Goal: Information Seeking & Learning: Learn about a topic

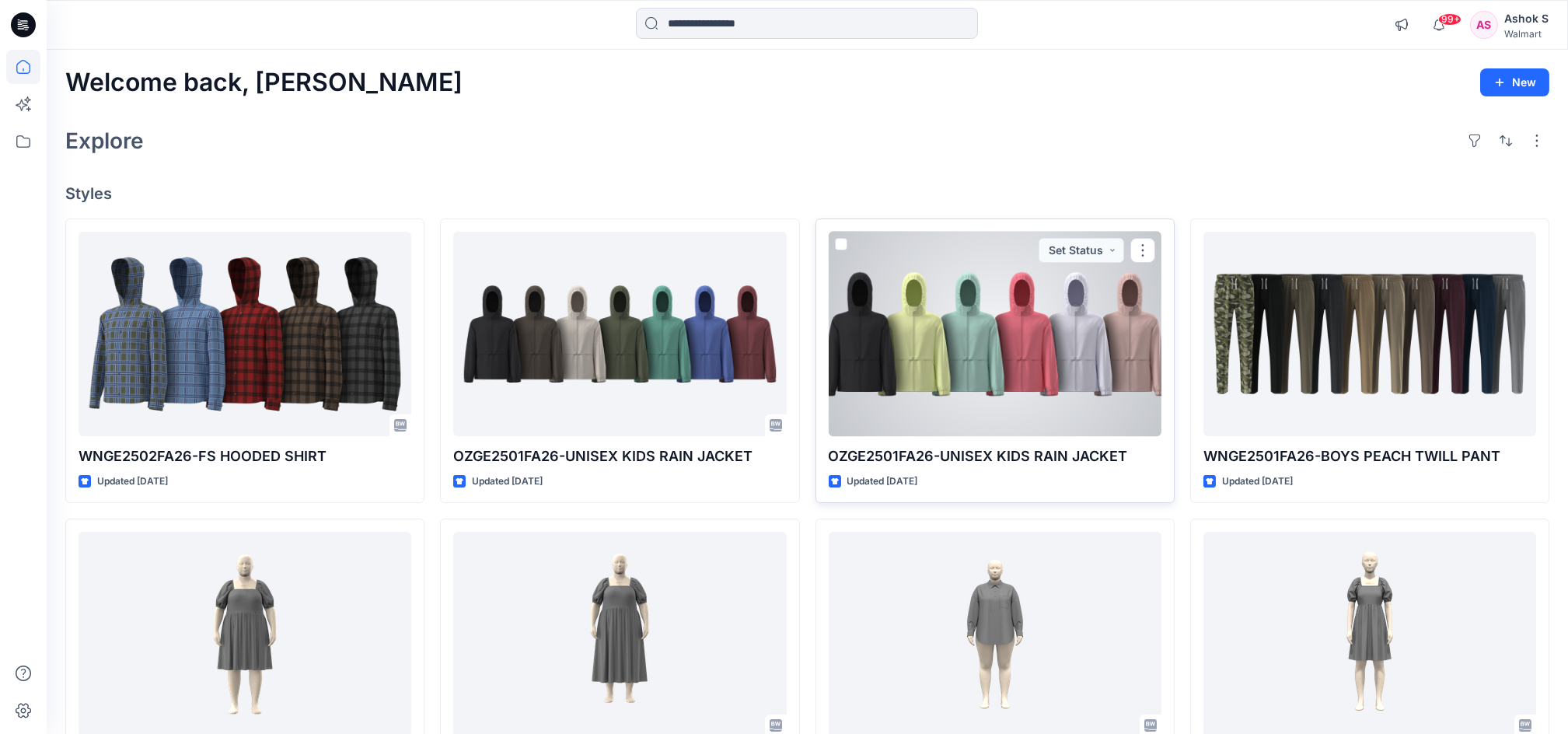
click at [922, 356] on div at bounding box center [995, 334] width 332 height 205
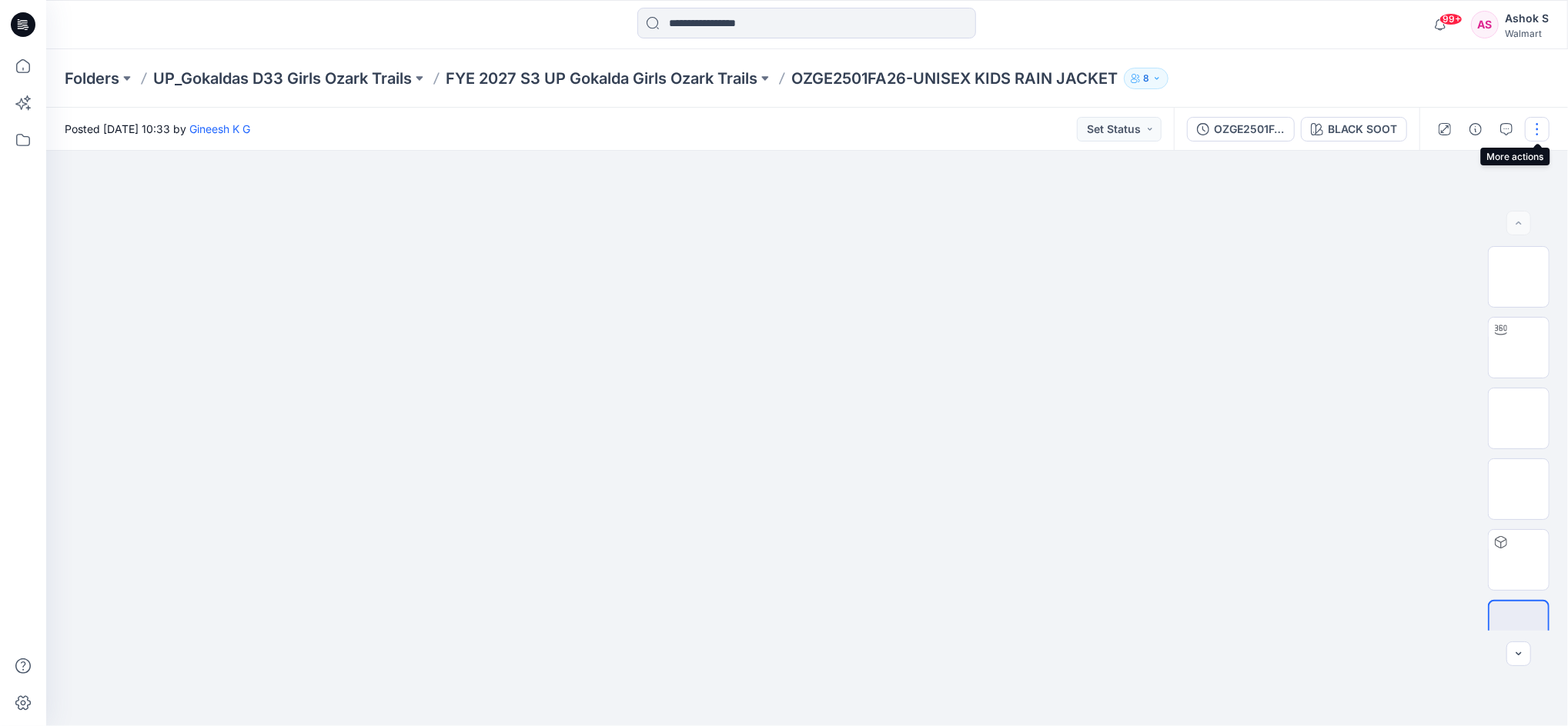
click at [1534, 135] on button "button" at bounding box center [1537, 129] width 24 height 24
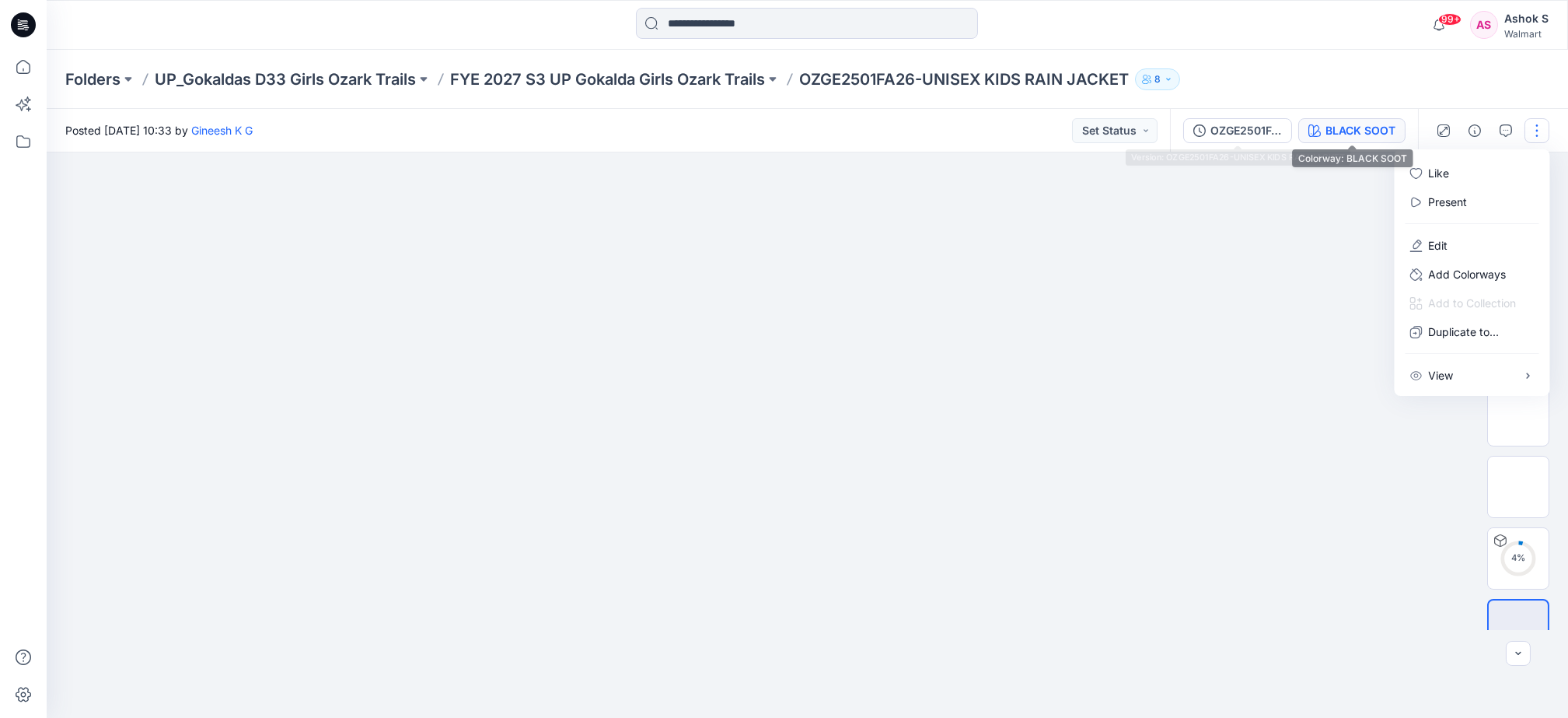
click at [1326, 132] on div "BLACK SOOT" at bounding box center [1361, 131] width 70 height 17
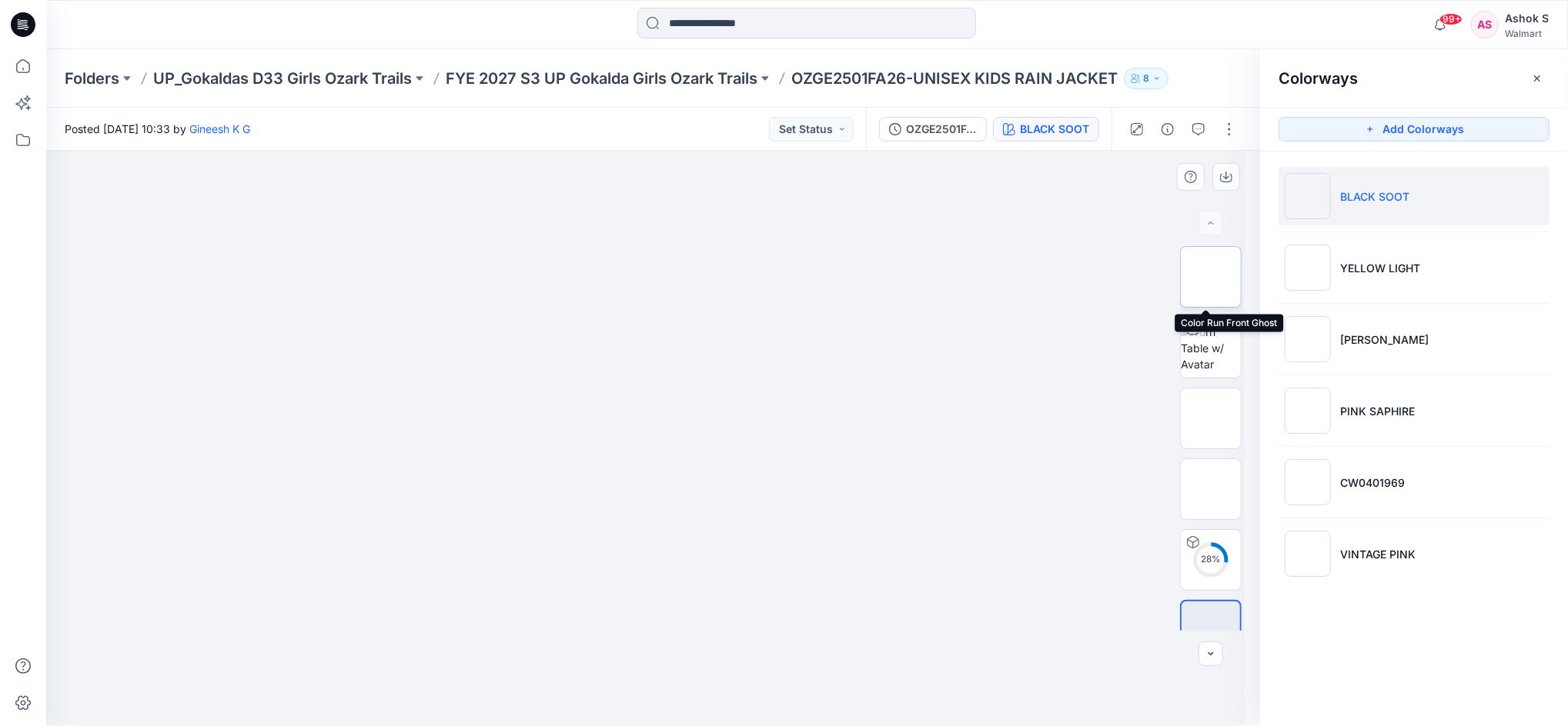
click at [1210, 277] on img at bounding box center [1210, 277] width 0 height 0
drag, startPoint x: 630, startPoint y: 325, endPoint x: 646, endPoint y: 571, distance: 246.5
click at [647, 151] on img at bounding box center [653, 151] width 364 height 0
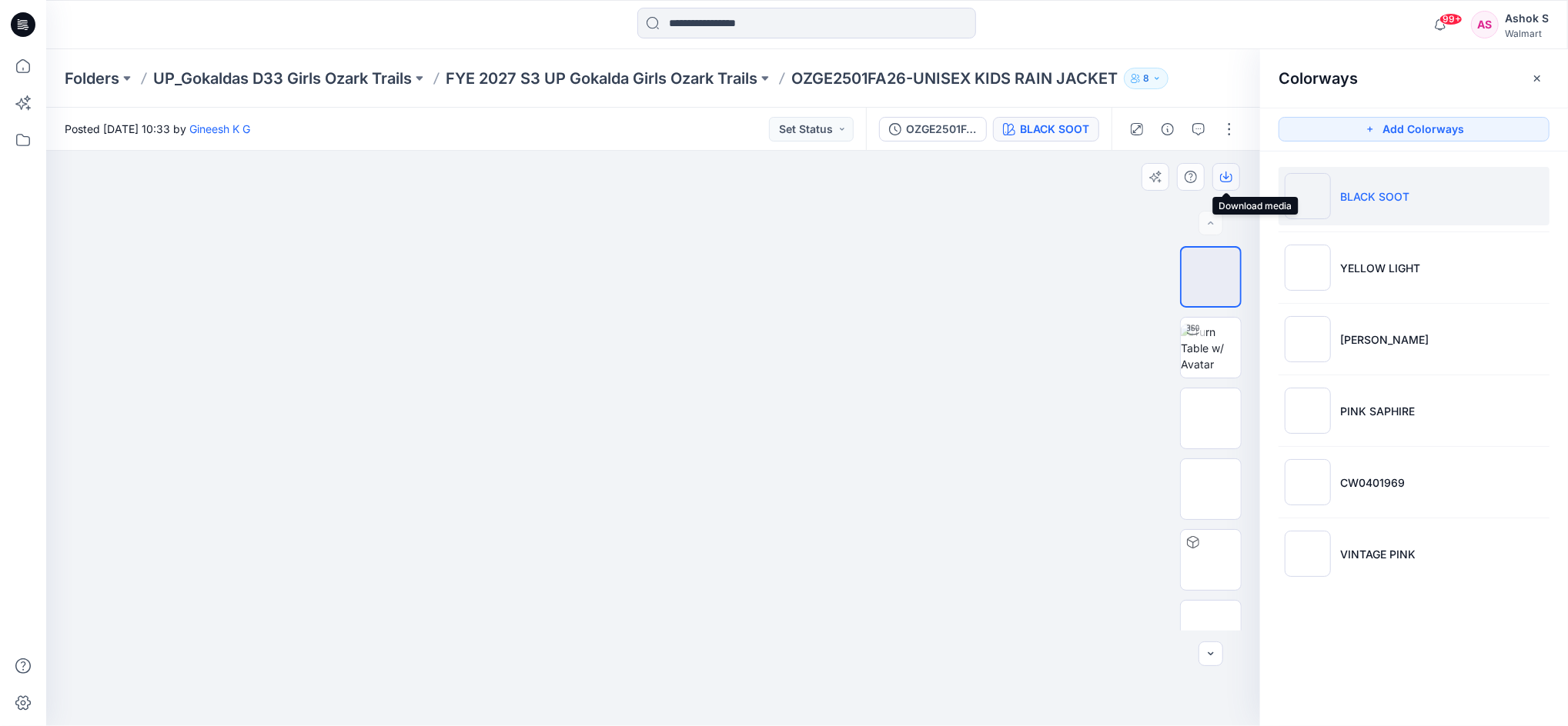
click at [1230, 175] on icon "button" at bounding box center [1226, 178] width 12 height 9
click at [1215, 492] on img at bounding box center [1210, 489] width 60 height 32
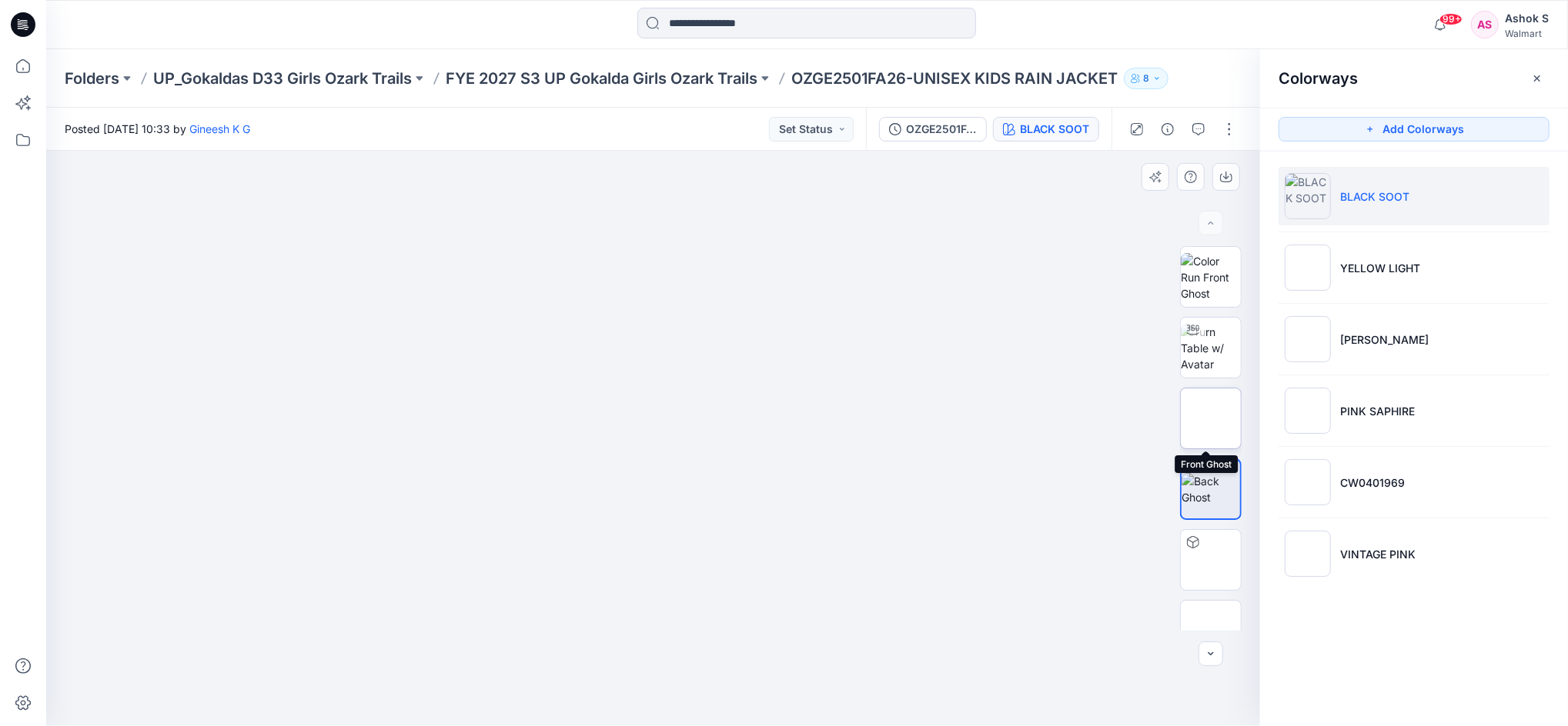
click at [1210, 419] on img at bounding box center [1210, 419] width 0 height 0
click at [1211, 474] on img at bounding box center [1210, 489] width 60 height 32
click at [1225, 190] on button "button" at bounding box center [1226, 177] width 28 height 28
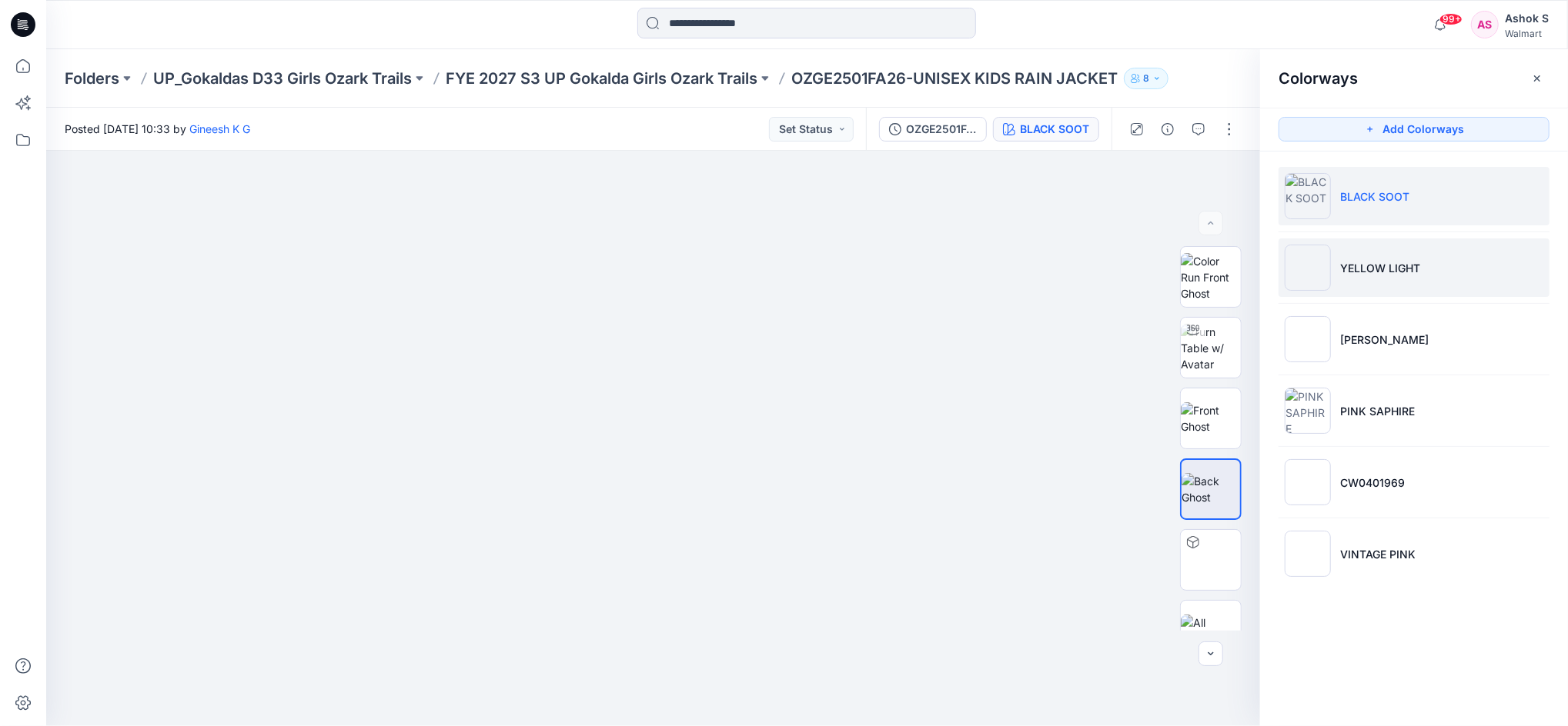
click at [1320, 277] on img at bounding box center [1307, 267] width 46 height 46
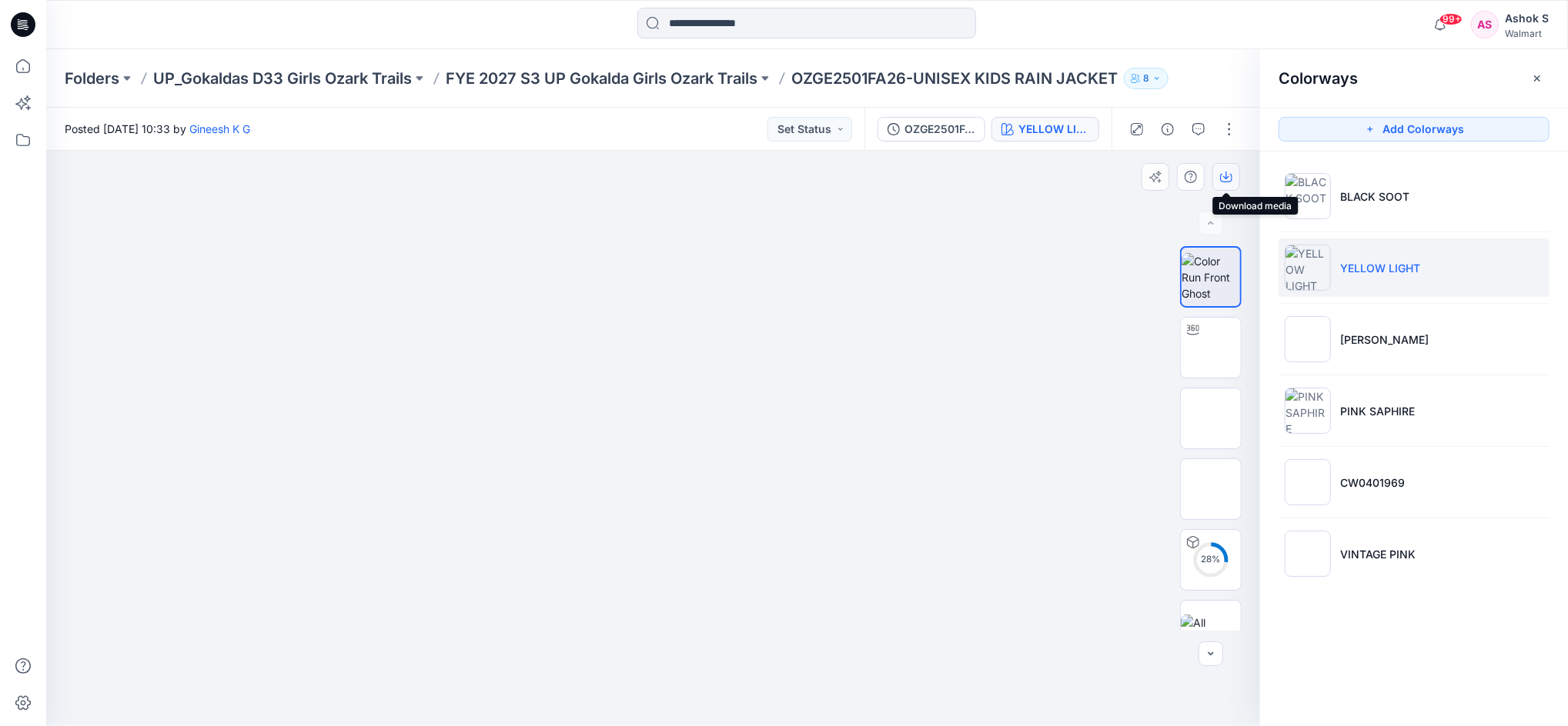
click at [1225, 182] on icon "button" at bounding box center [1226, 178] width 12 height 9
click at [1210, 489] on img at bounding box center [1210, 489] width 0 height 0
click at [1222, 174] on icon "button" at bounding box center [1226, 178] width 12 height 9
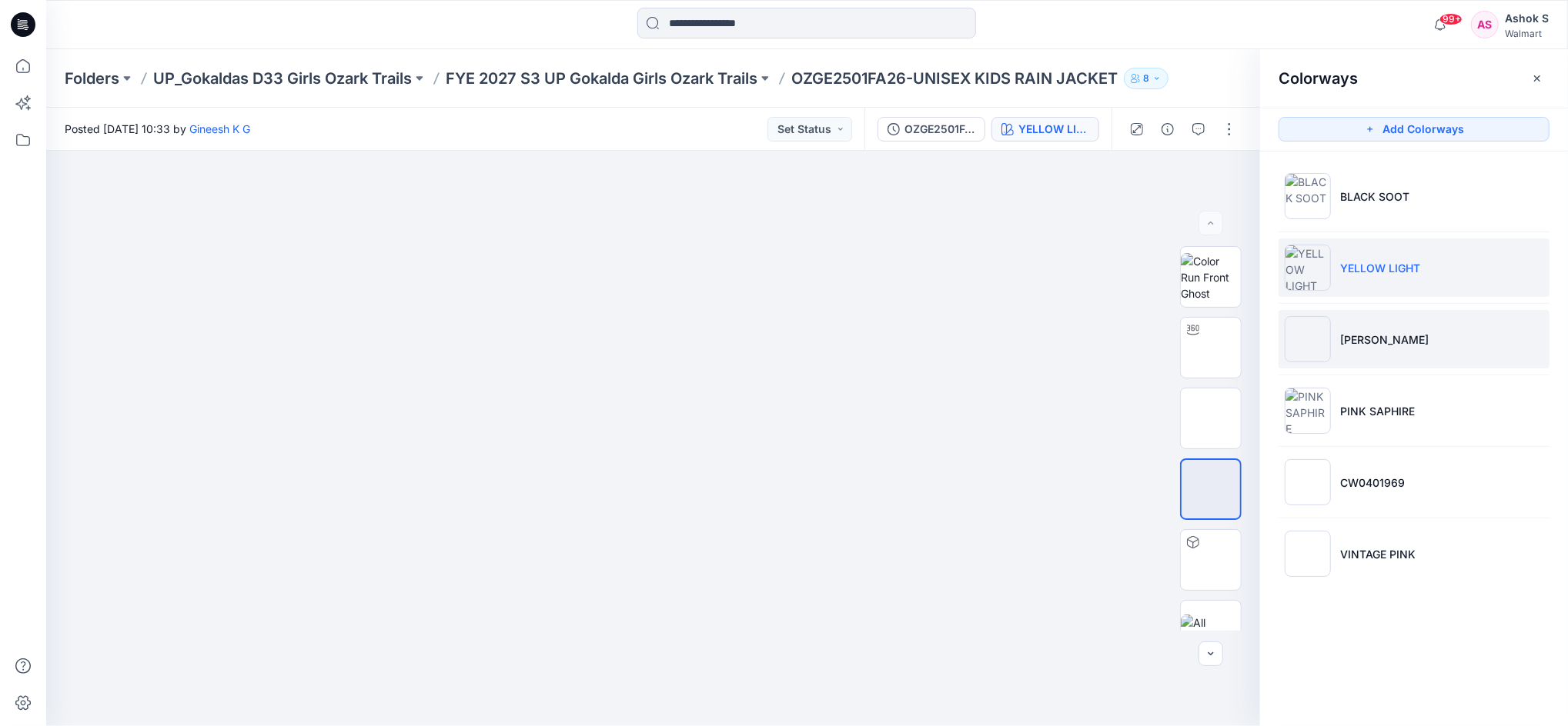
click at [1313, 339] on img at bounding box center [1307, 338] width 46 height 46
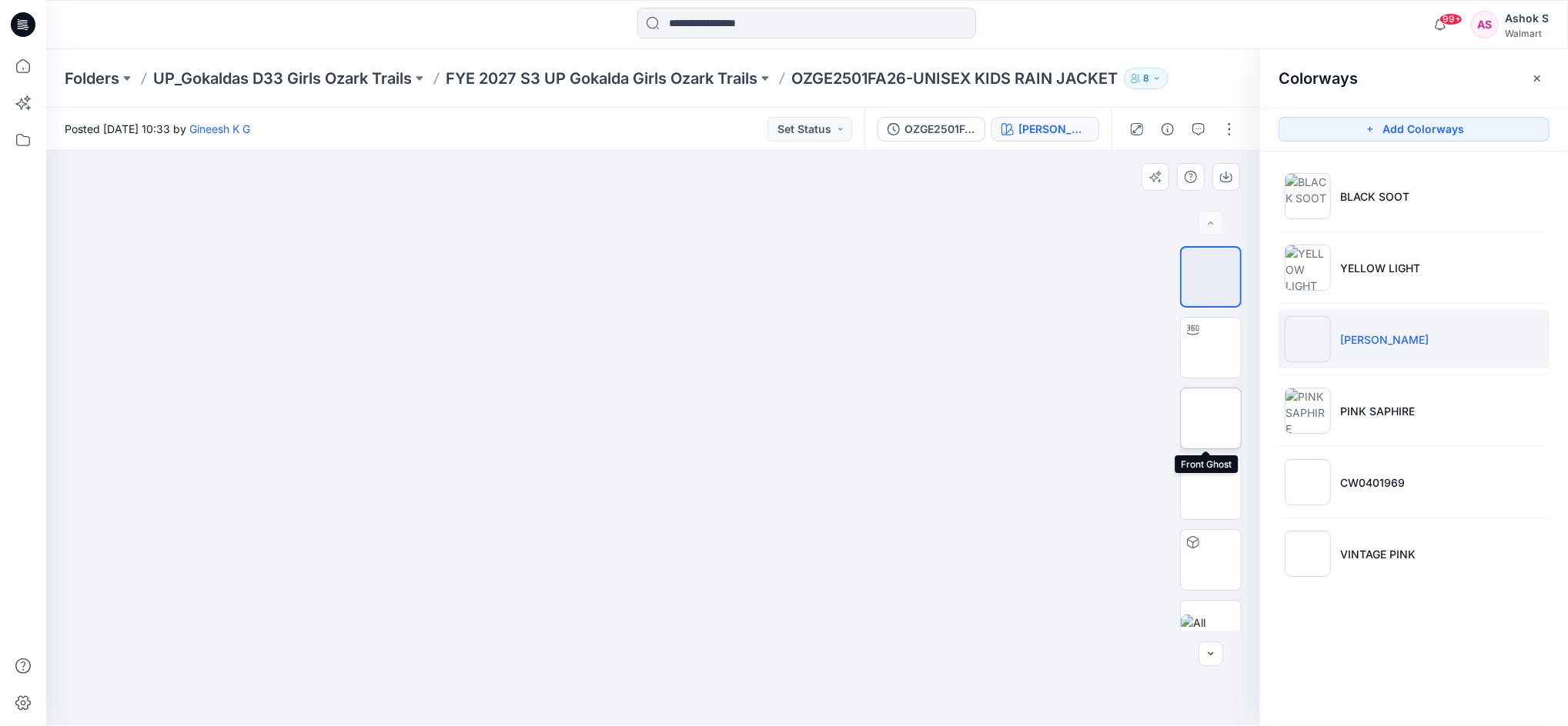
click at [1210, 419] on img at bounding box center [1210, 419] width 0 height 0
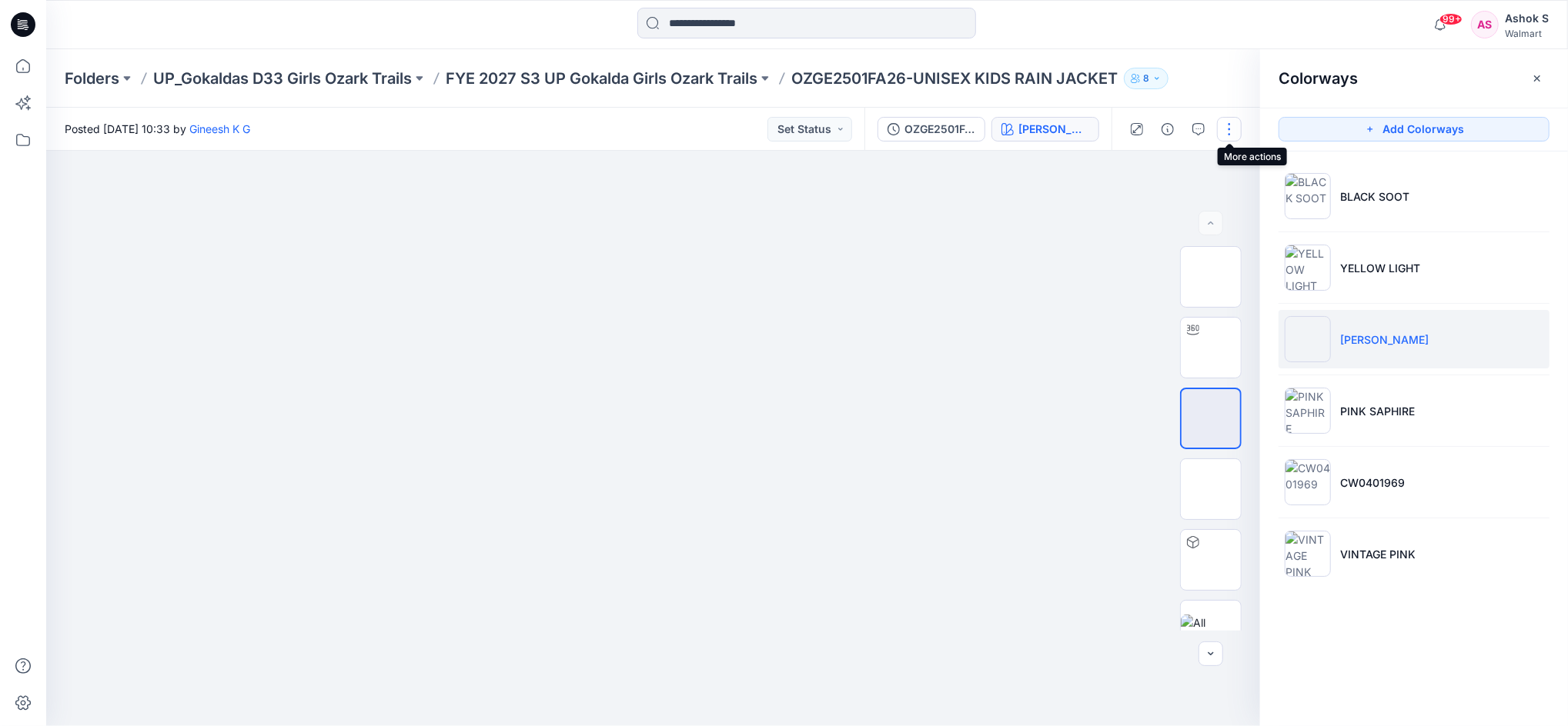
click at [1229, 136] on button "button" at bounding box center [1229, 129] width 24 height 24
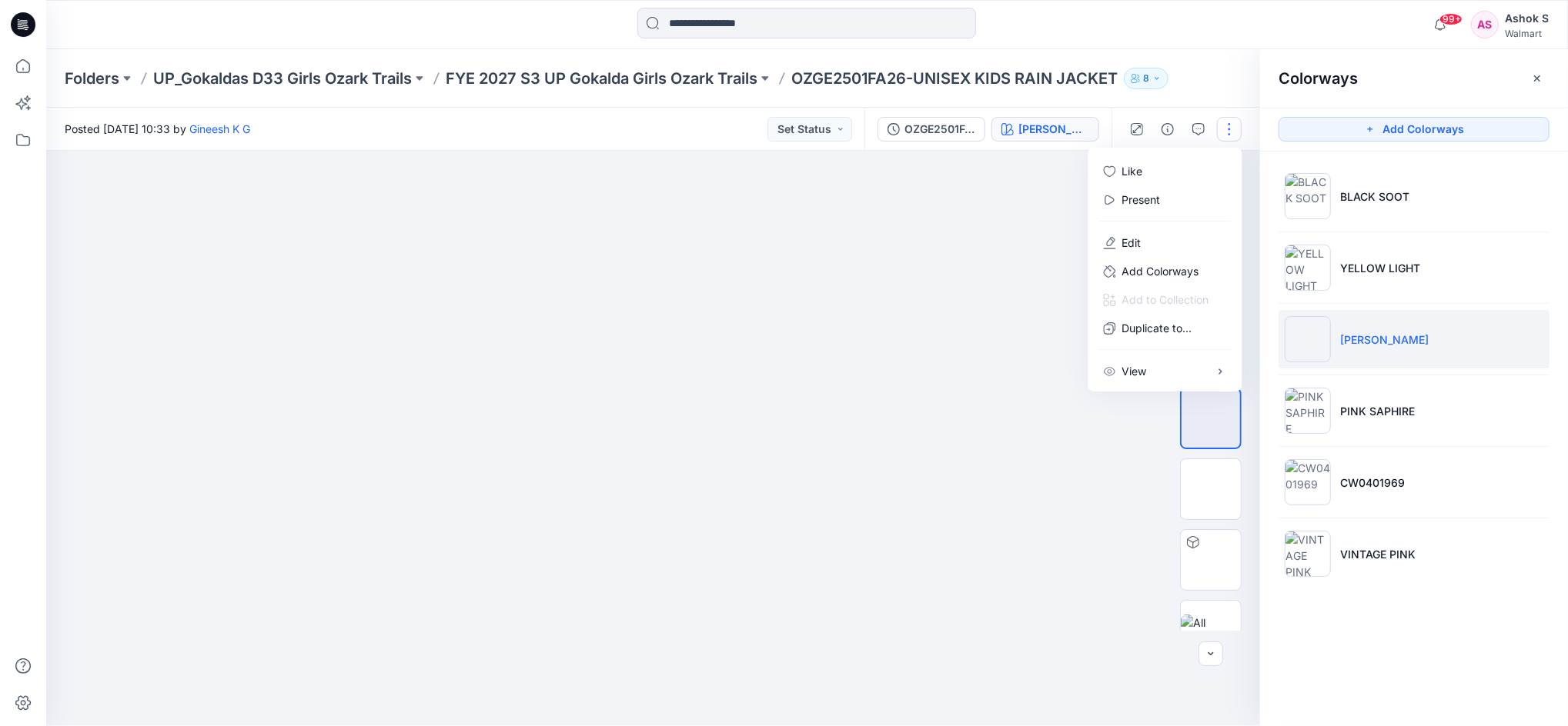
click at [966, 280] on div at bounding box center [653, 438] width 1214 height 575
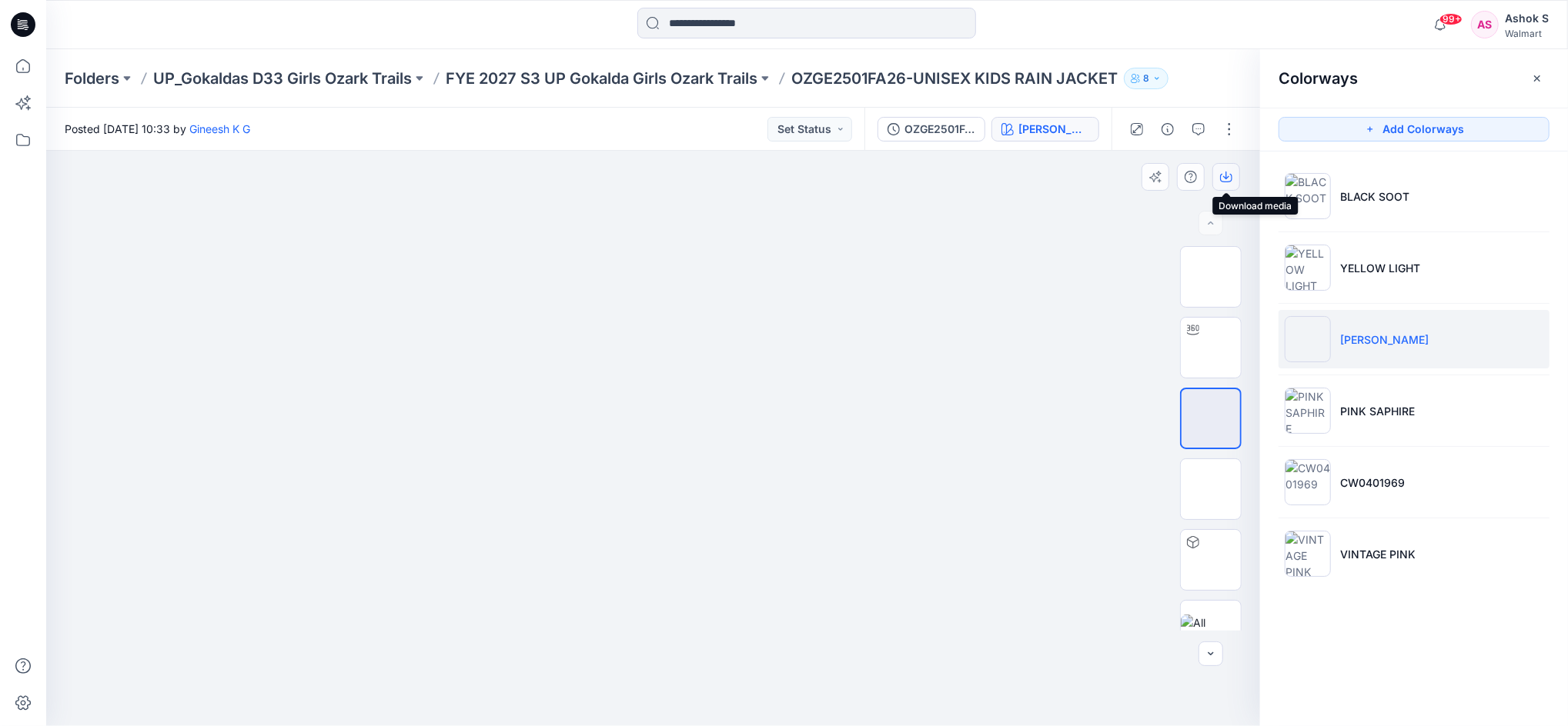
click at [1226, 183] on button "button" at bounding box center [1226, 177] width 28 height 28
click at [1210, 489] on img at bounding box center [1210, 489] width 0 height 0
click at [1223, 183] on button "button" at bounding box center [1226, 177] width 28 height 28
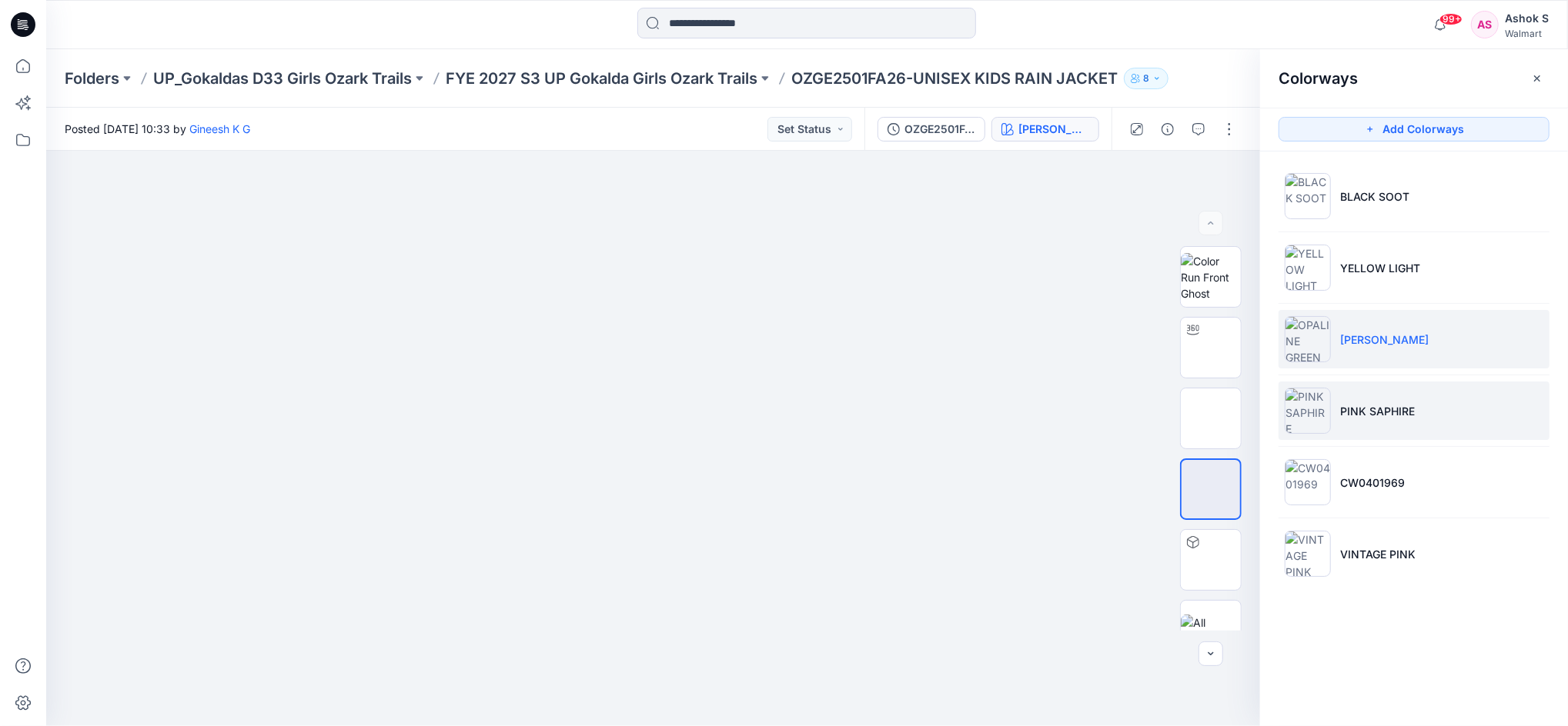
click at [1507, 423] on li "PINK SAPHIRE" at bounding box center [1414, 411] width 271 height 59
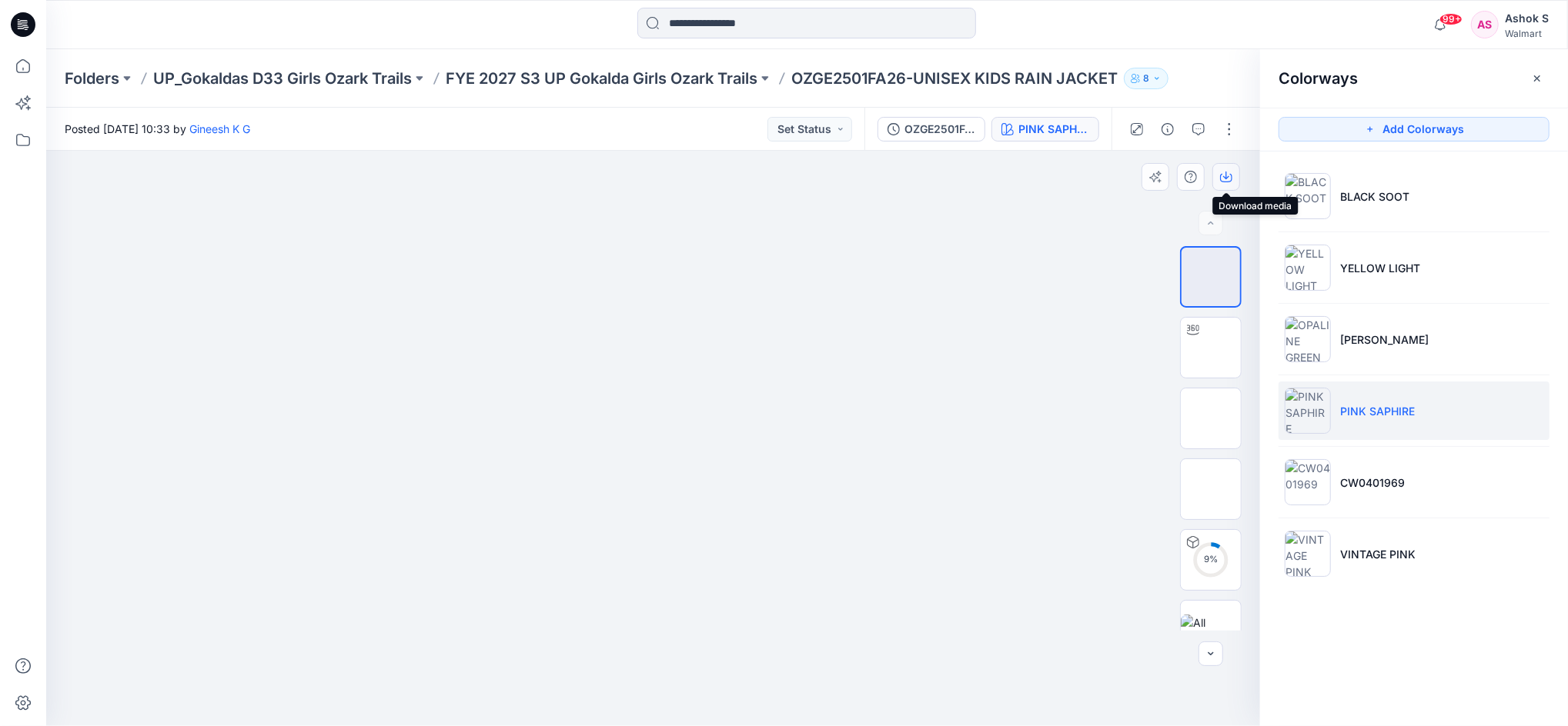
click at [1227, 172] on icon "button" at bounding box center [1226, 177] width 12 height 12
click at [976, 522] on div at bounding box center [653, 438] width 1214 height 575
click at [1210, 489] on img at bounding box center [1210, 489] width 0 height 0
click at [1230, 177] on icon "button" at bounding box center [1226, 177] width 12 height 12
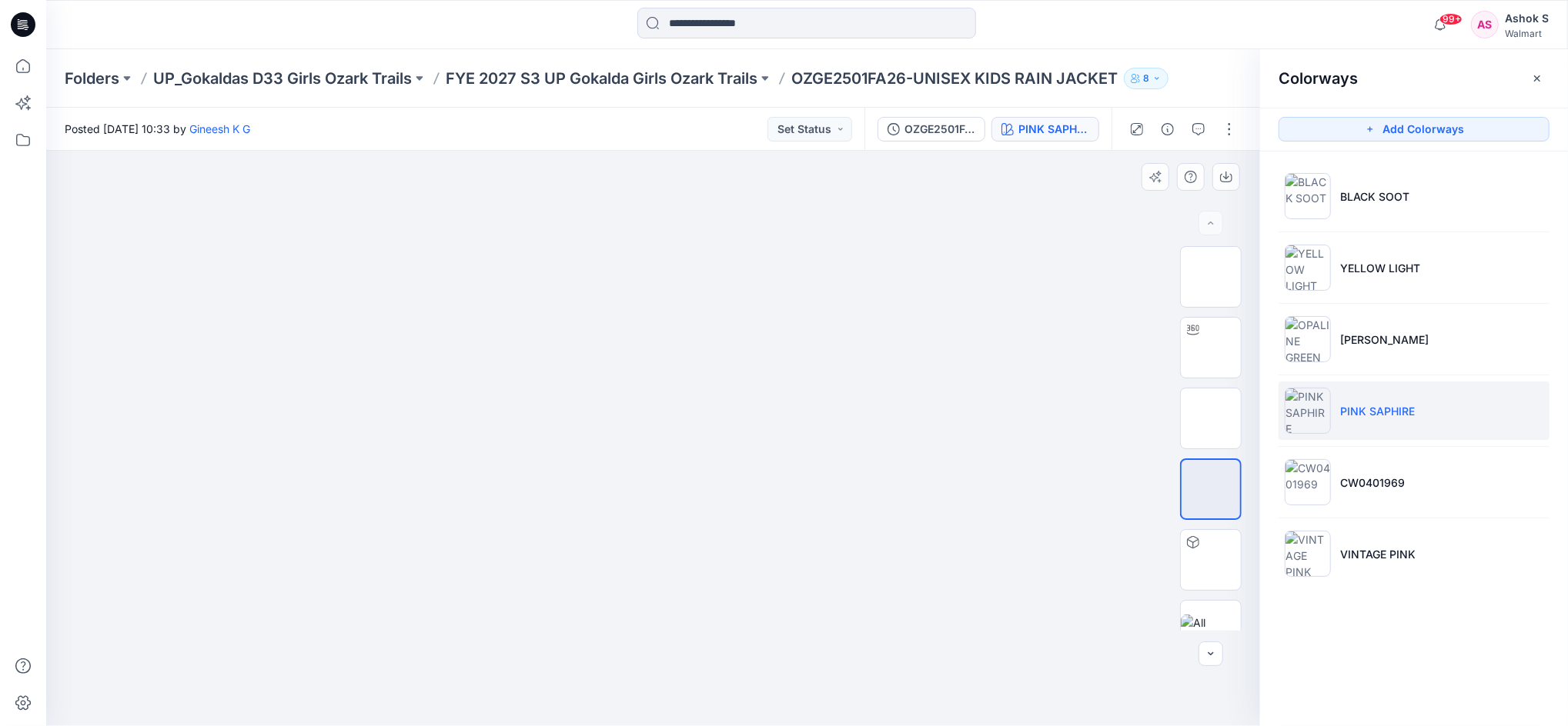
click at [959, 338] on div at bounding box center [653, 438] width 1214 height 575
click at [1304, 485] on img at bounding box center [1307, 482] width 46 height 46
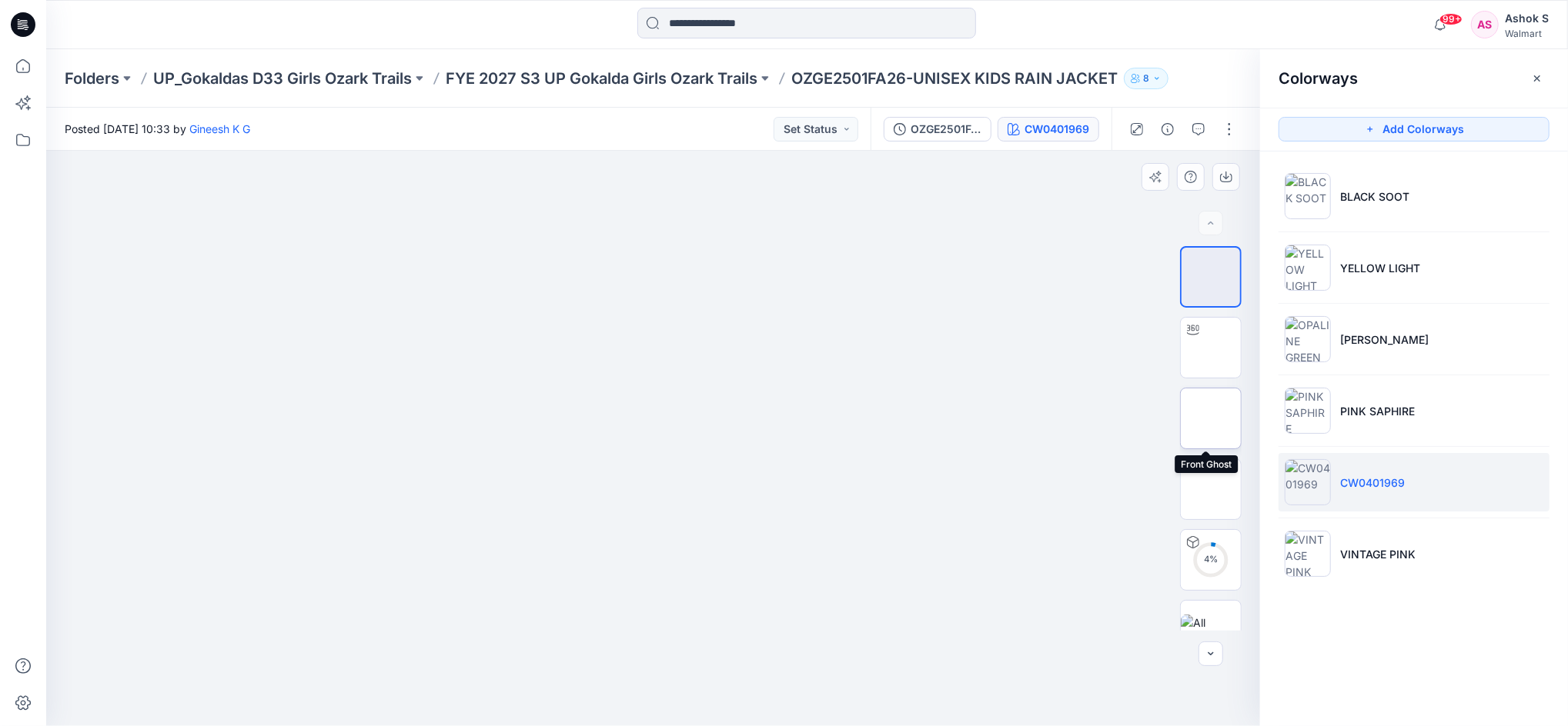
click at [1210, 419] on img at bounding box center [1210, 419] width 0 height 0
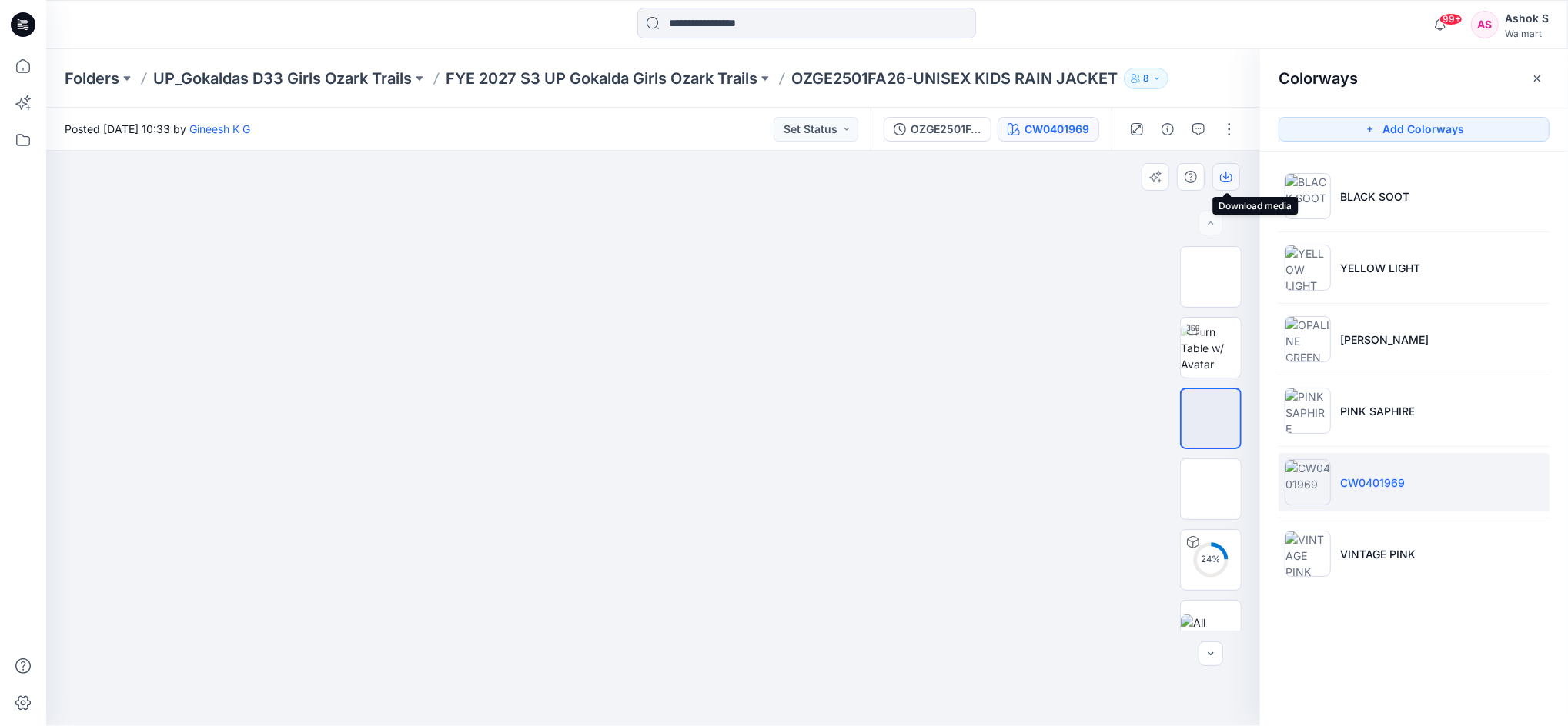
click at [1213, 177] on button "button" at bounding box center [1226, 177] width 28 height 28
click at [1014, 481] on div at bounding box center [653, 438] width 1214 height 575
click at [1210, 489] on img at bounding box center [1210, 489] width 0 height 0
click at [1229, 177] on icon "button" at bounding box center [1226, 177] width 12 height 12
click at [966, 297] on div at bounding box center [653, 438] width 1214 height 575
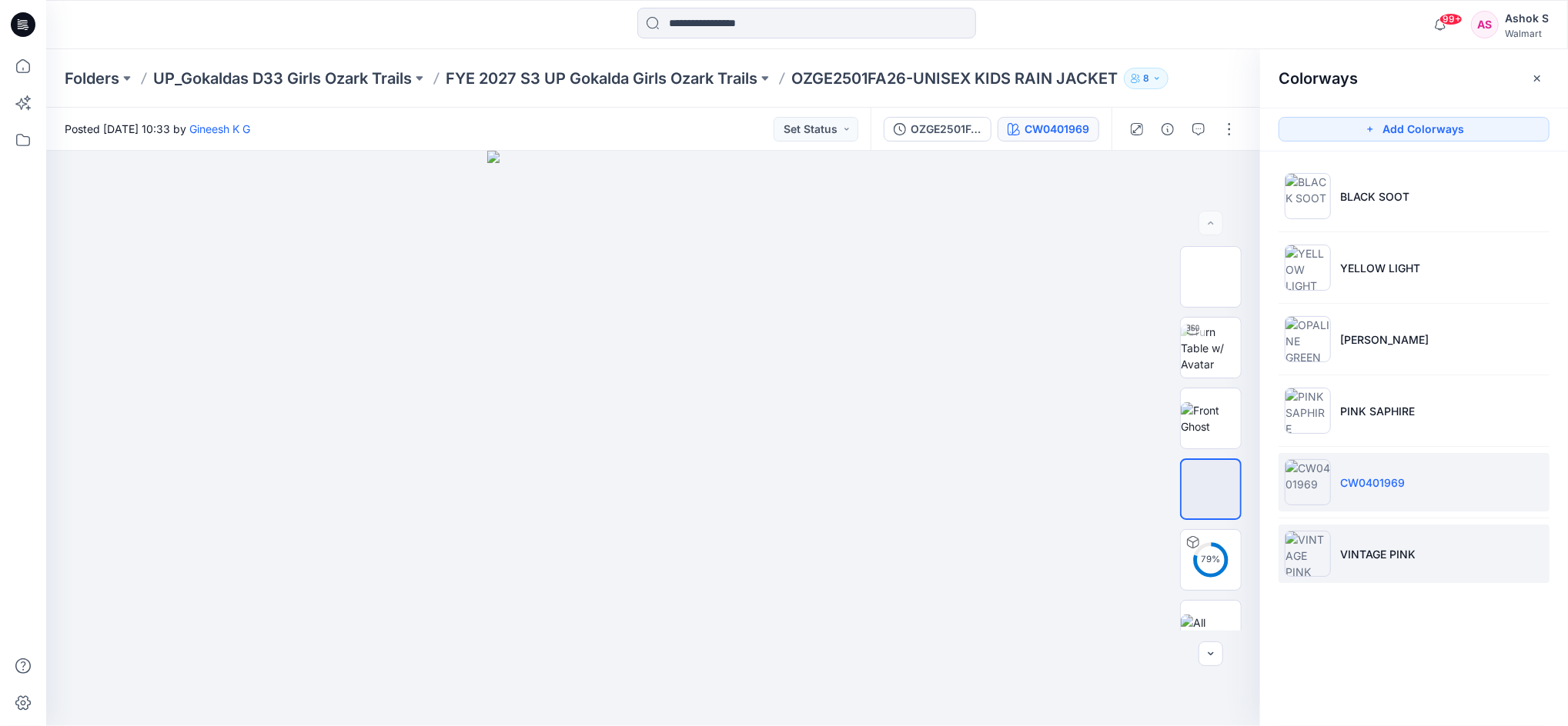
click at [1358, 548] on p "VINTAGE PINK" at bounding box center [1378, 554] width 75 height 16
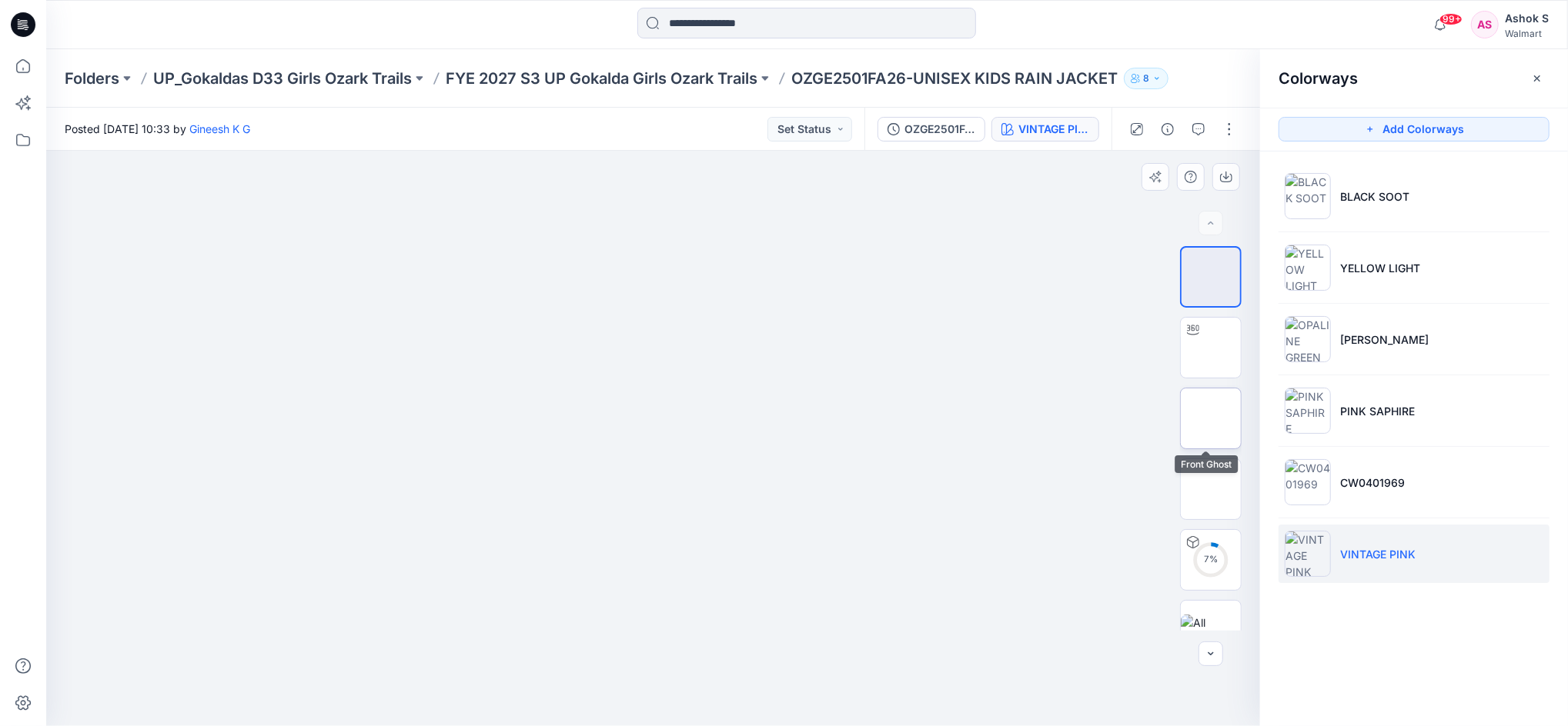
click at [1210, 419] on img at bounding box center [1210, 419] width 0 height 0
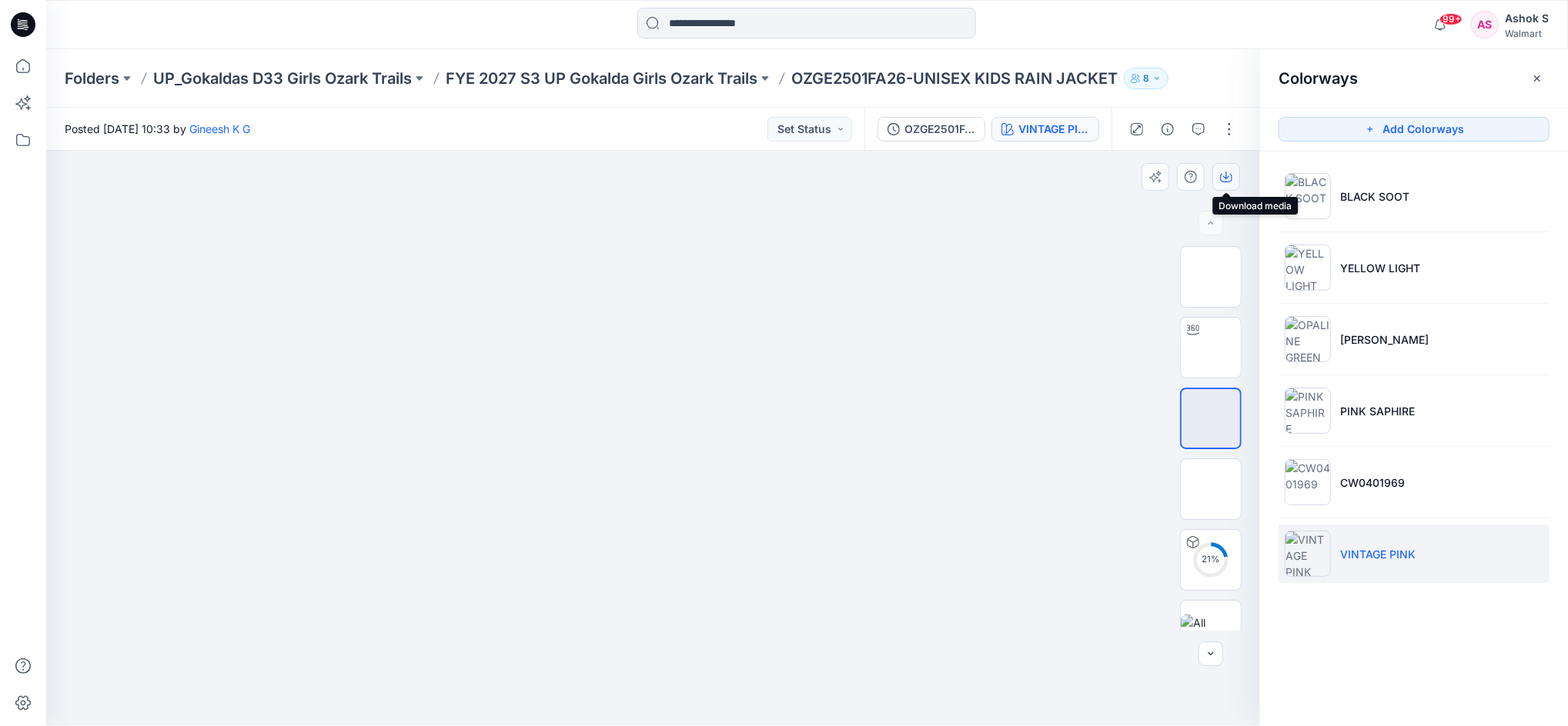
click at [1216, 172] on button "button" at bounding box center [1226, 177] width 28 height 28
drag, startPoint x: 988, startPoint y: 447, endPoint x: 999, endPoint y: 447, distance: 11.0
click at [988, 447] on div at bounding box center [653, 438] width 1214 height 575
click at [1210, 489] on img at bounding box center [1210, 489] width 0 height 0
click at [1229, 180] on icon "button" at bounding box center [1226, 177] width 12 height 12
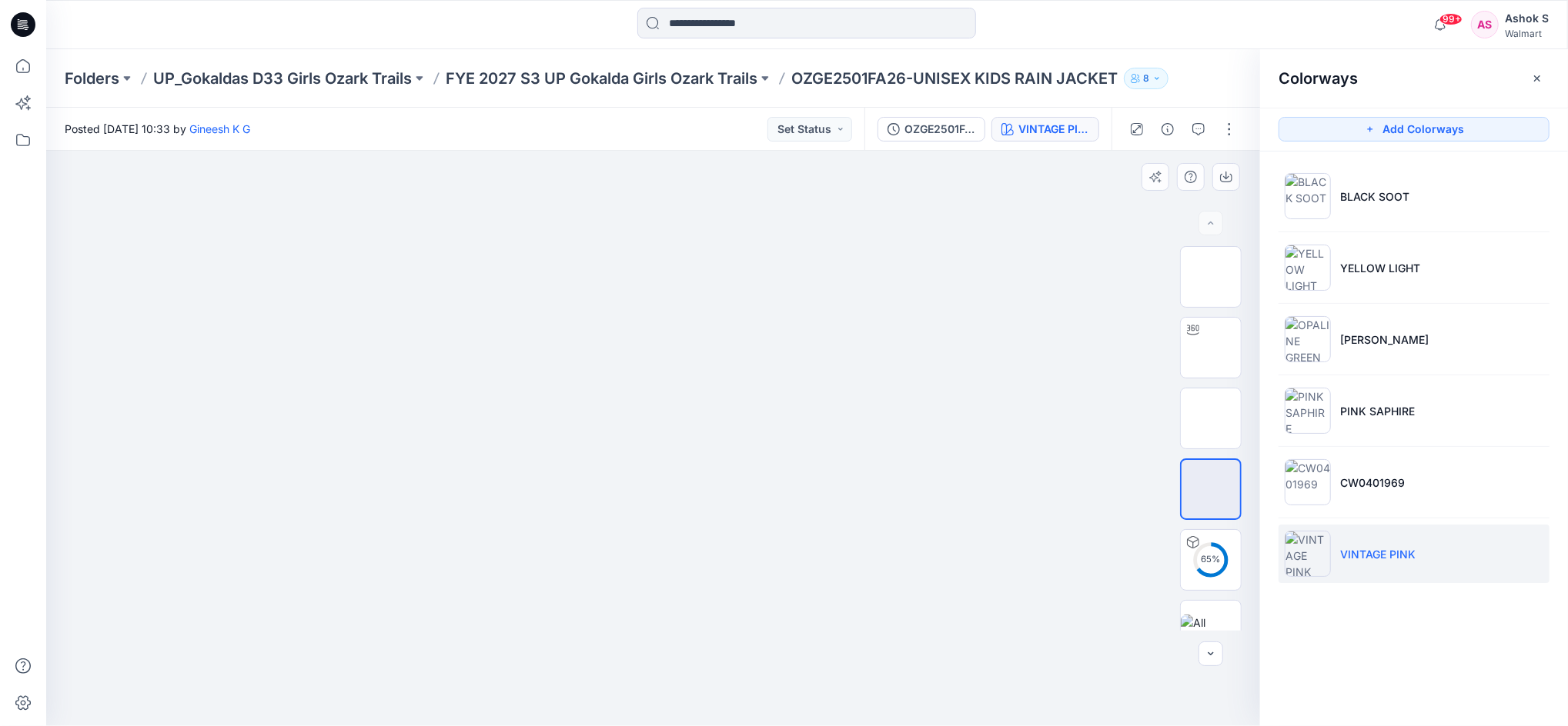
click at [939, 273] on div at bounding box center [653, 438] width 1214 height 575
click at [1538, 76] on icon "button" at bounding box center [1537, 77] width 6 height 6
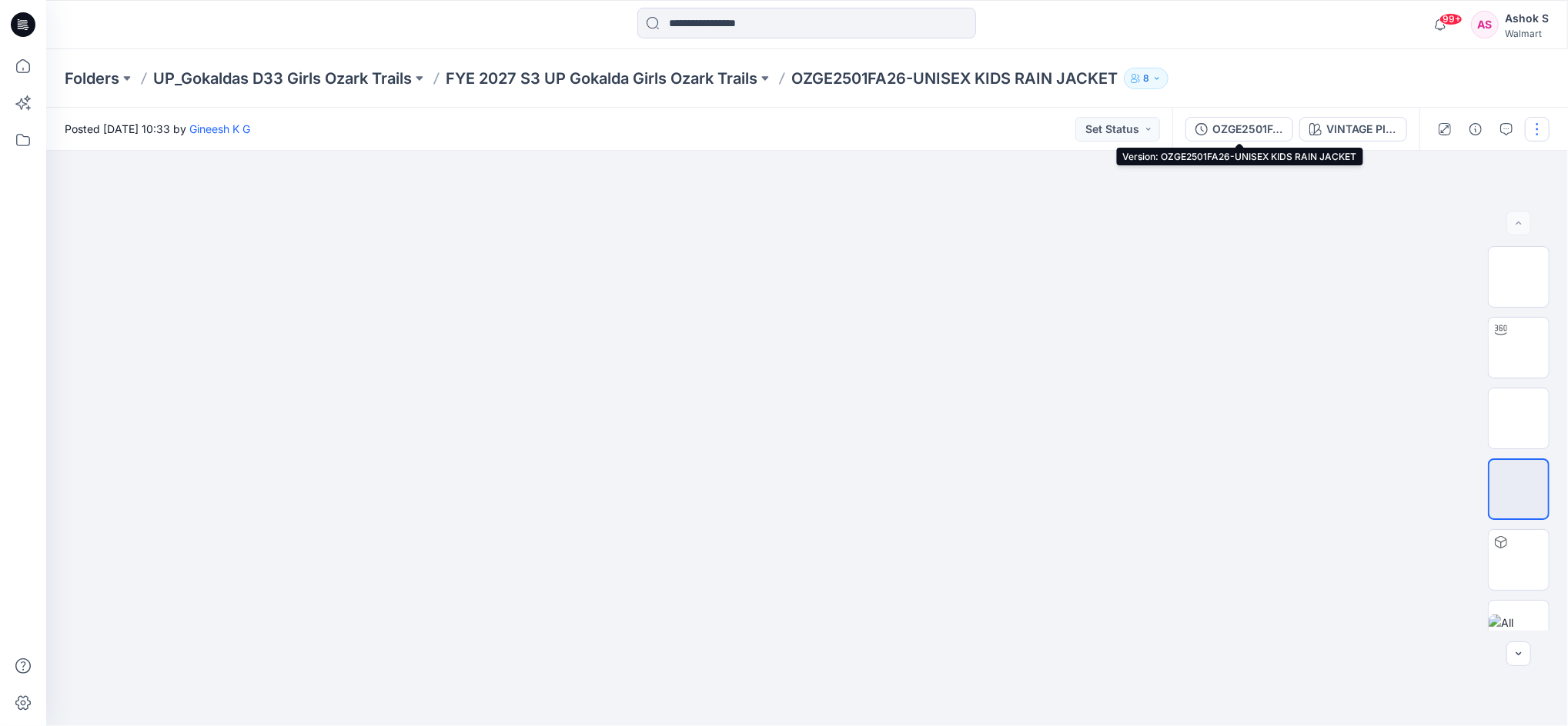
click at [1236, 128] on div "OZGE2501FA26-UNISEX KIDS RAIN JACKET" at bounding box center [1248, 130] width 71 height 17
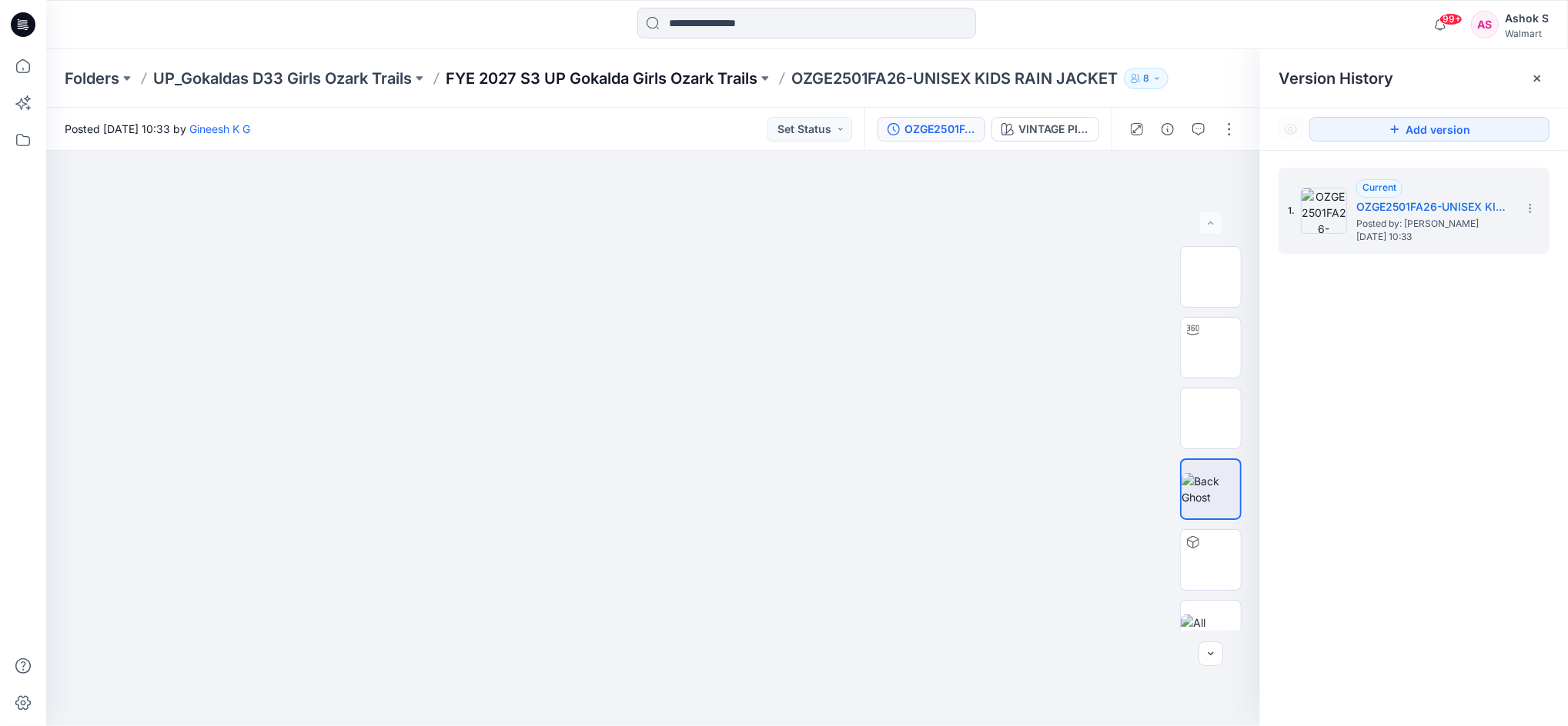
click at [630, 79] on p "FYE 2027 S3 UP Gokalda Girls Ozark Trails" at bounding box center [602, 78] width 312 height 22
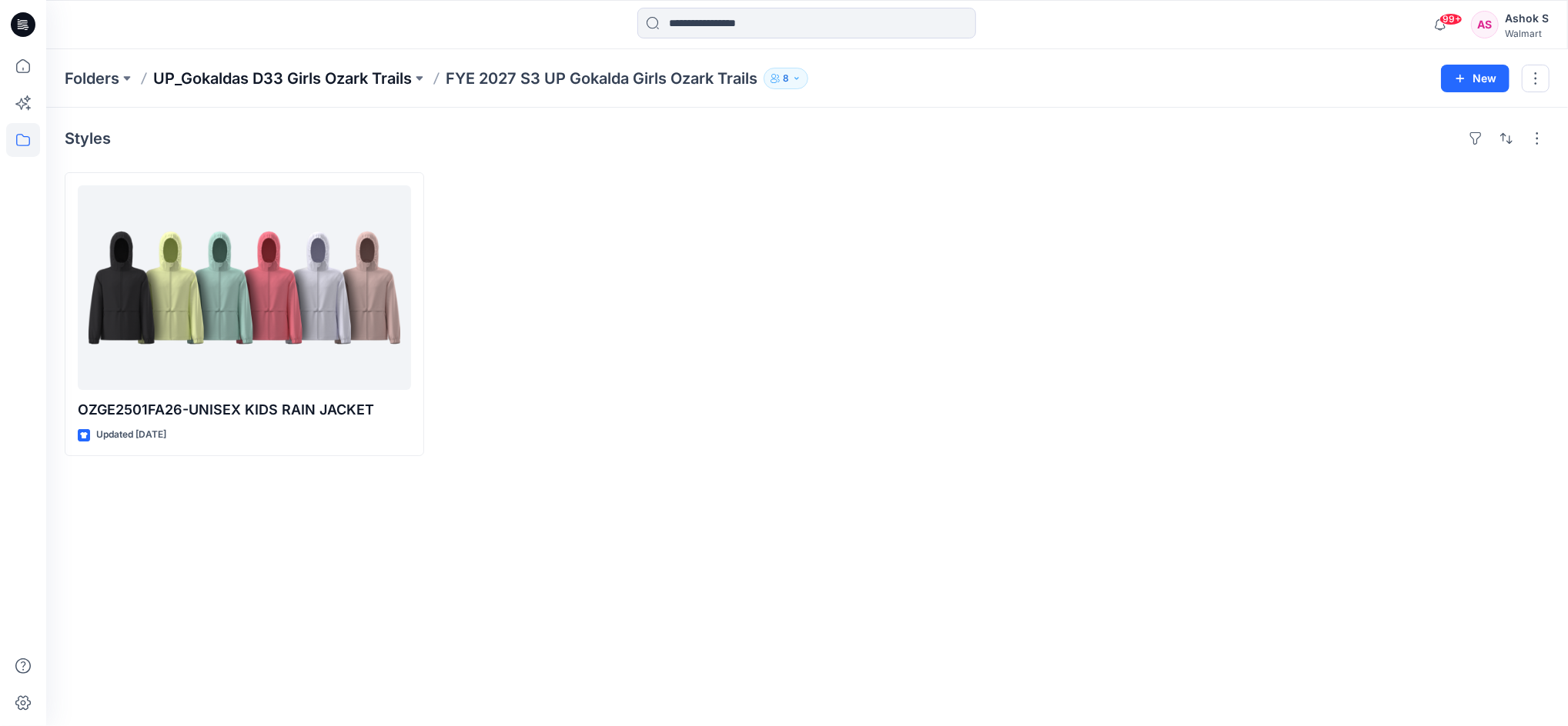
click at [374, 83] on p "UP_Gokaldas D33 Girls Ozark Trails" at bounding box center [282, 78] width 259 height 22
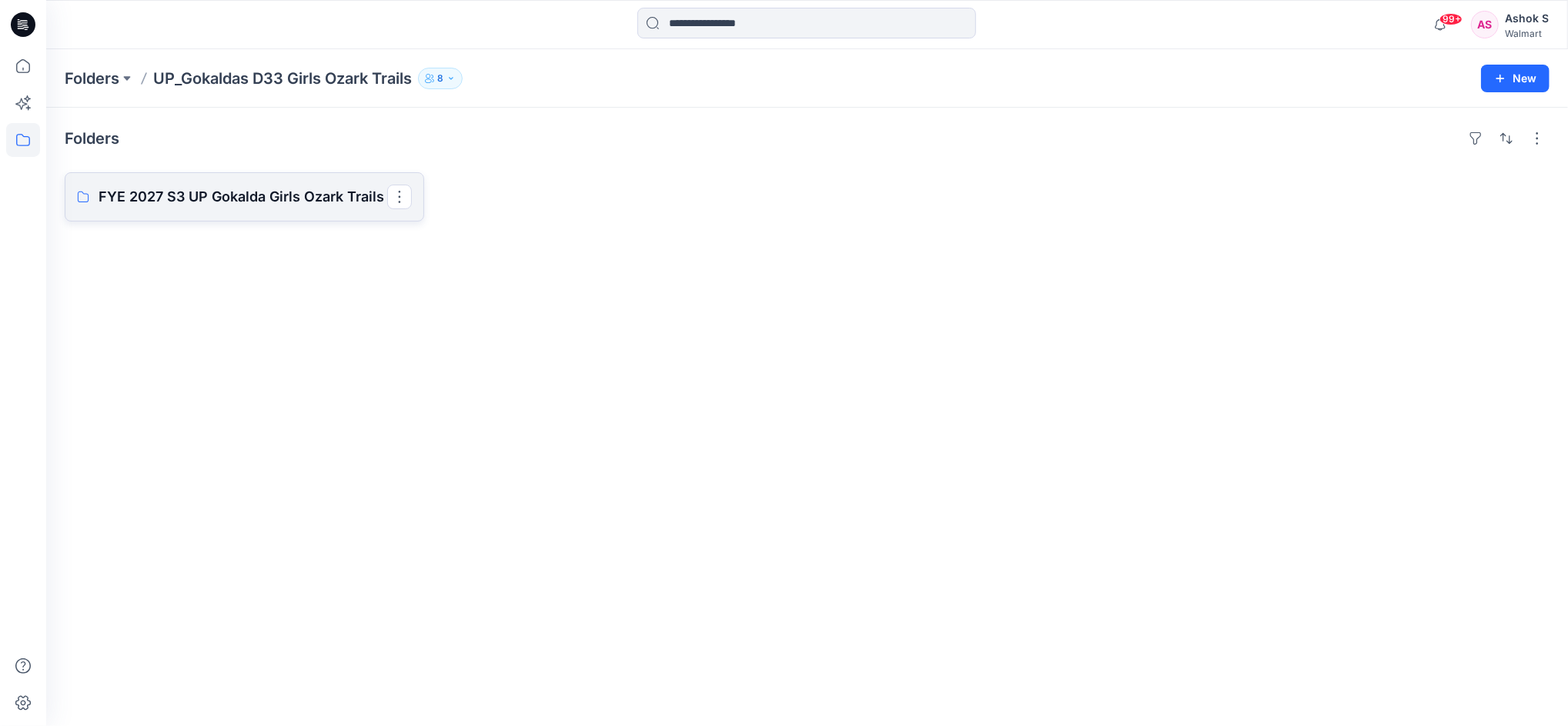
click at [253, 199] on p "FYE 2027 S3 UP Gokalda Girls Ozark Trails" at bounding box center [242, 196] width 288 height 22
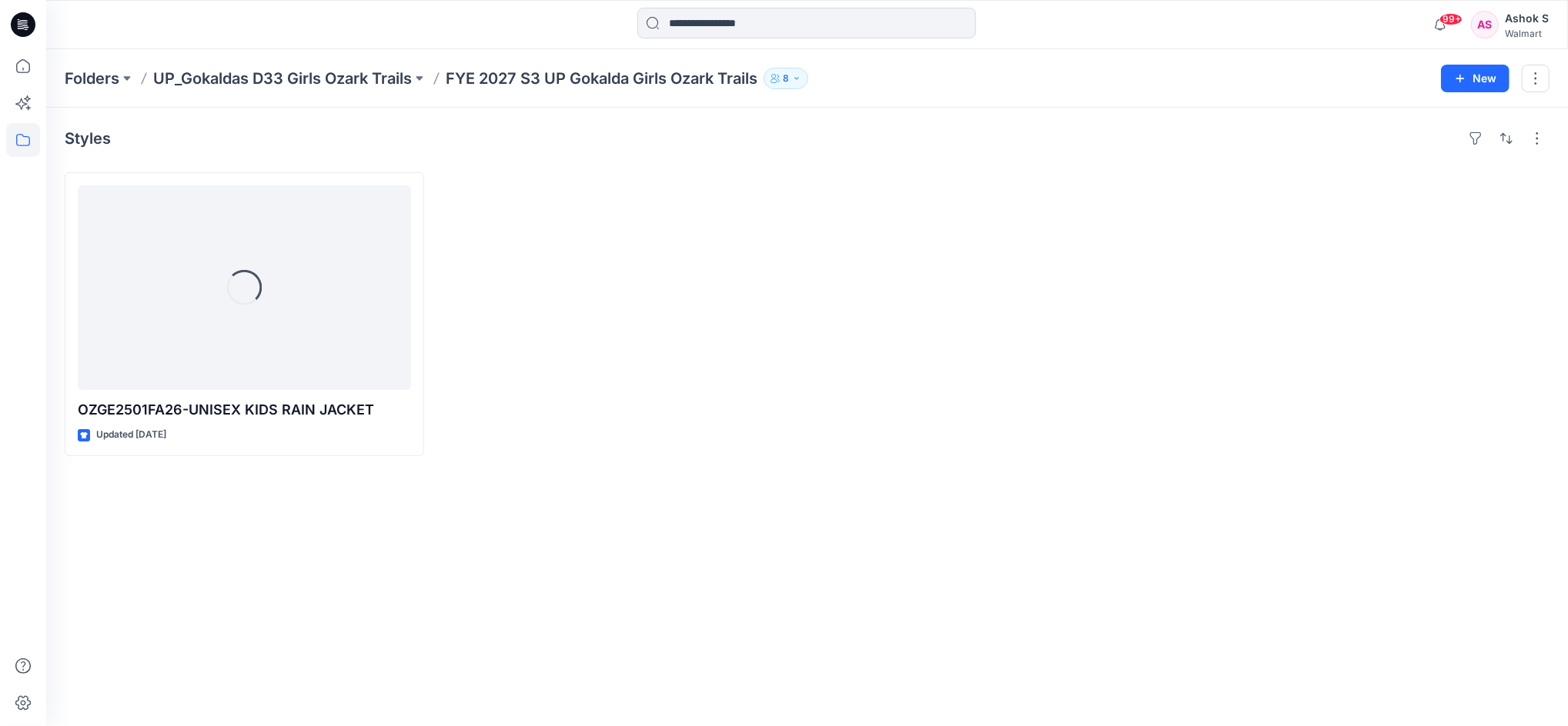
click at [253, 199] on div at bounding box center [244, 287] width 333 height 204
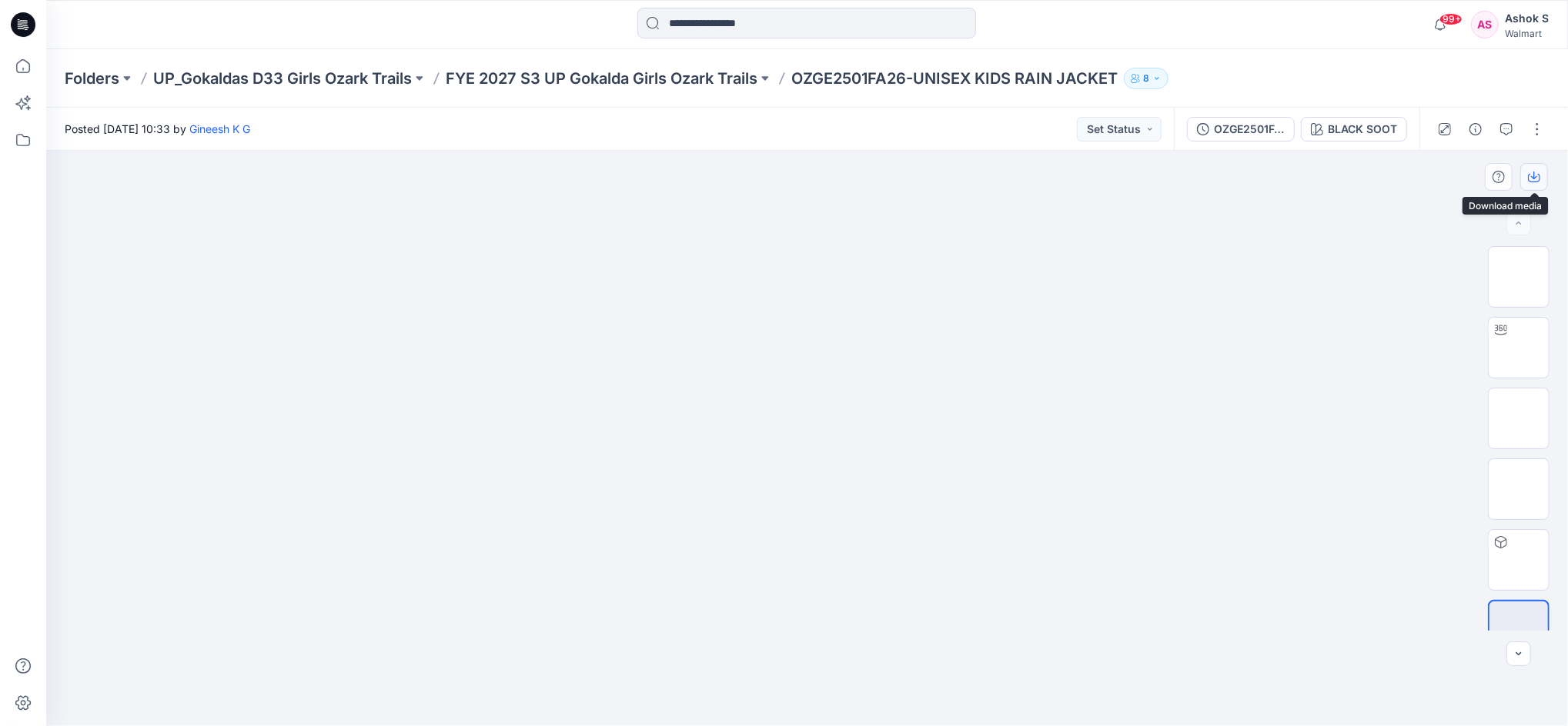
click at [1532, 175] on icon "button" at bounding box center [1534, 177] width 12 height 12
click at [15, 58] on icon at bounding box center [23, 66] width 34 height 34
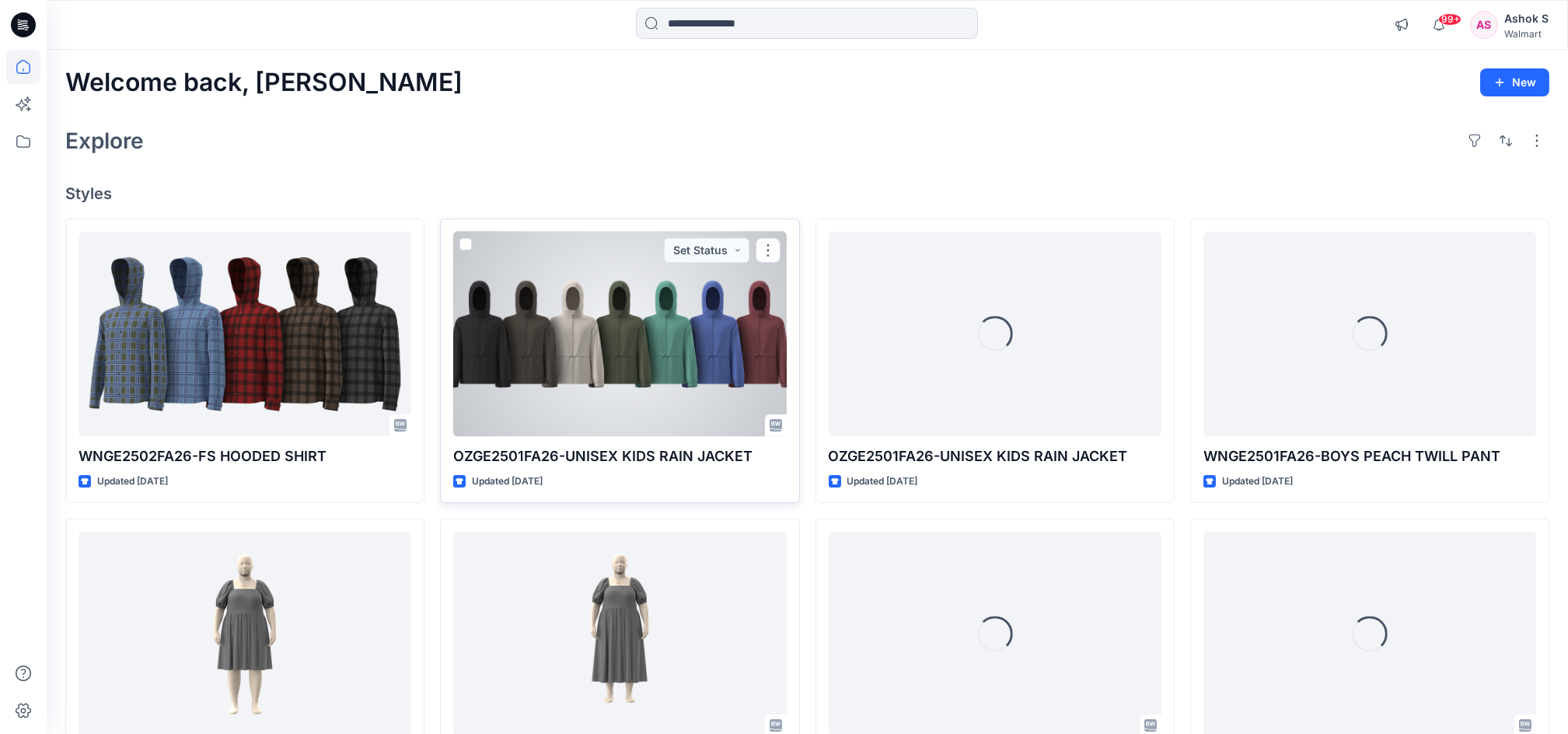
click at [610, 345] on div at bounding box center [619, 334] width 332 height 205
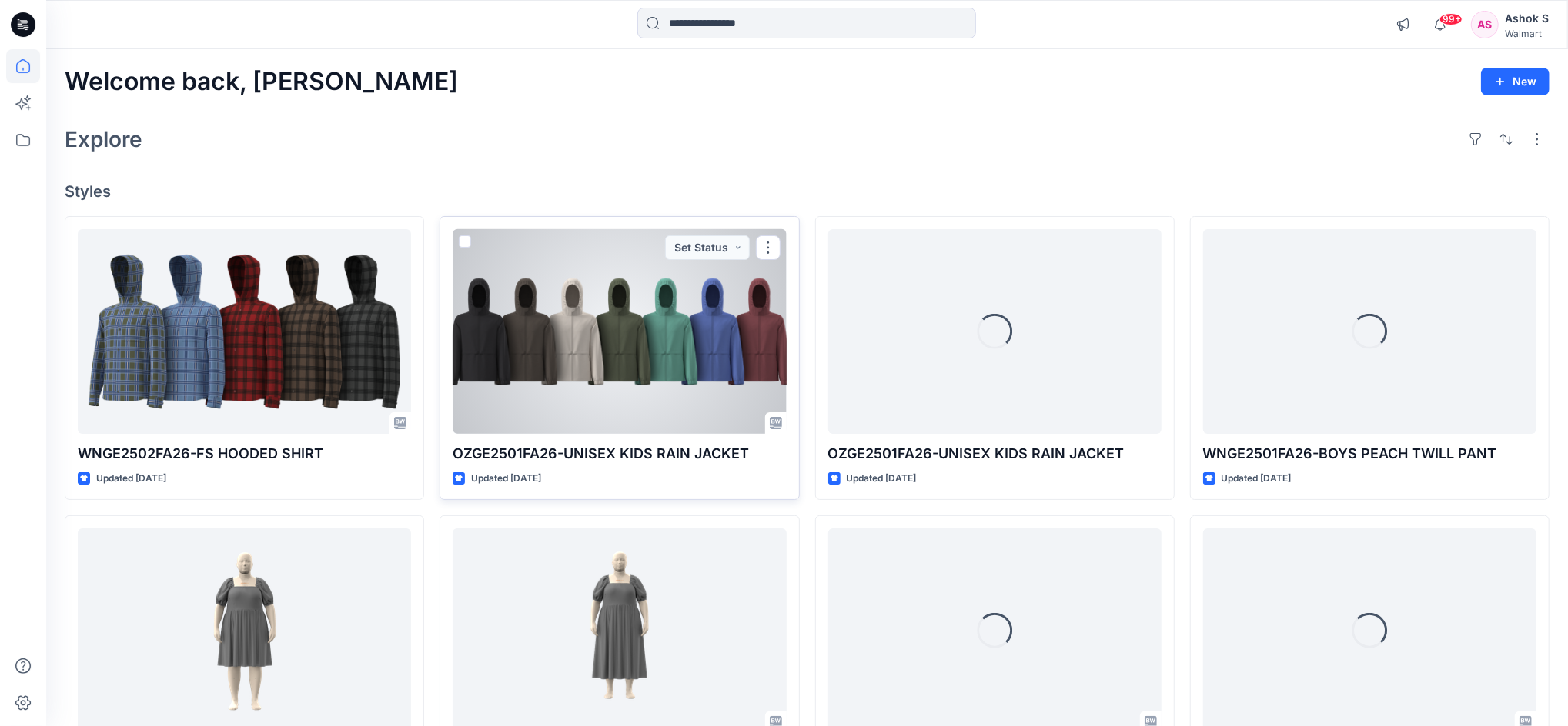
click at [604, 341] on div "Welcome back, [PERSON_NAME] New Explore Styles WNGE2502FA26-FS HOODED SHIRT Upd…" at bounding box center [806, 611] width 1521 height 1123
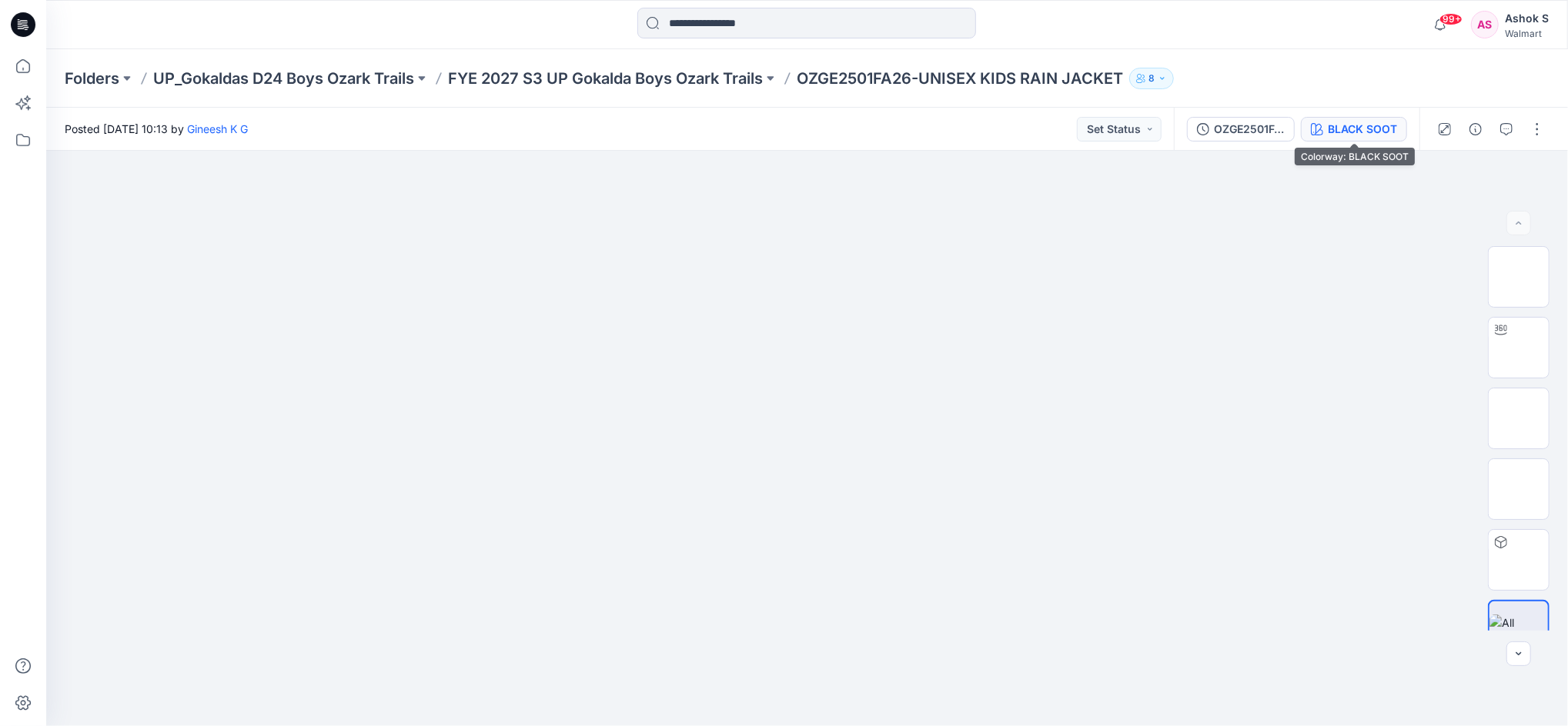
click at [1383, 136] on div "BLACK SOOT" at bounding box center [1362, 130] width 69 height 17
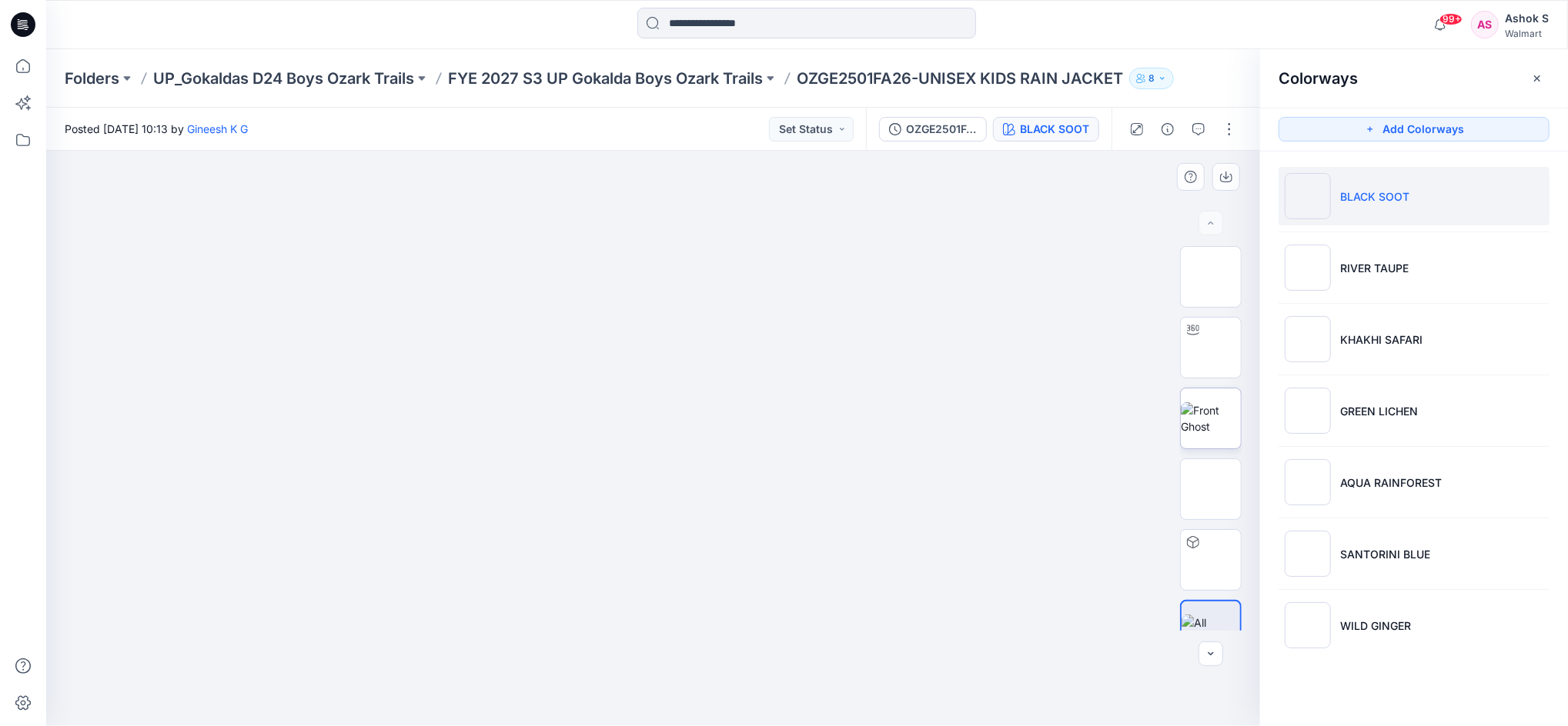
click at [1203, 416] on img at bounding box center [1210, 418] width 60 height 32
click at [1223, 180] on icon "button" at bounding box center [1226, 177] width 12 height 12
click at [1210, 485] on img at bounding box center [1210, 489] width 60 height 32
click at [985, 462] on div at bounding box center [653, 438] width 1214 height 575
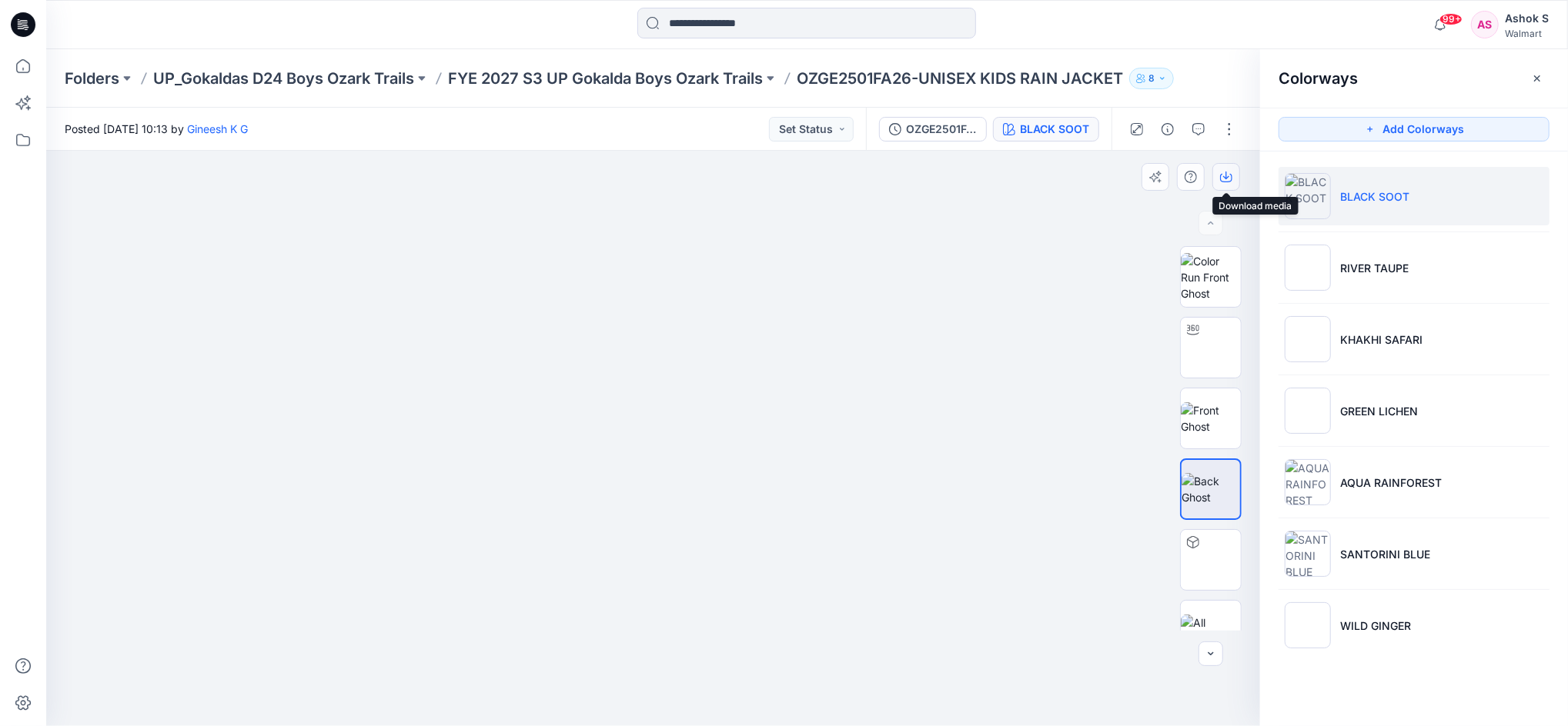
click at [1227, 177] on icon "button" at bounding box center [1226, 175] width 6 height 8
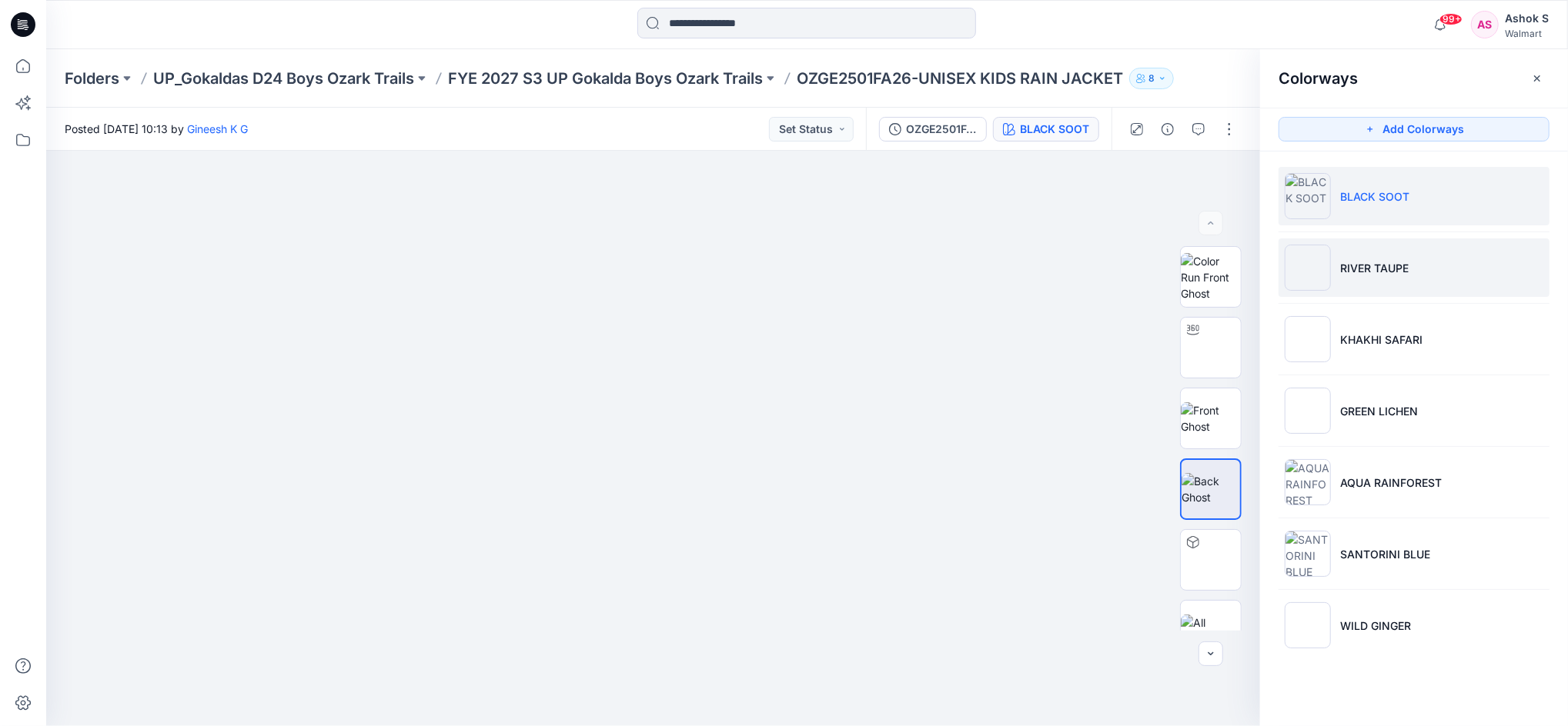
click at [1307, 267] on img at bounding box center [1307, 267] width 46 height 46
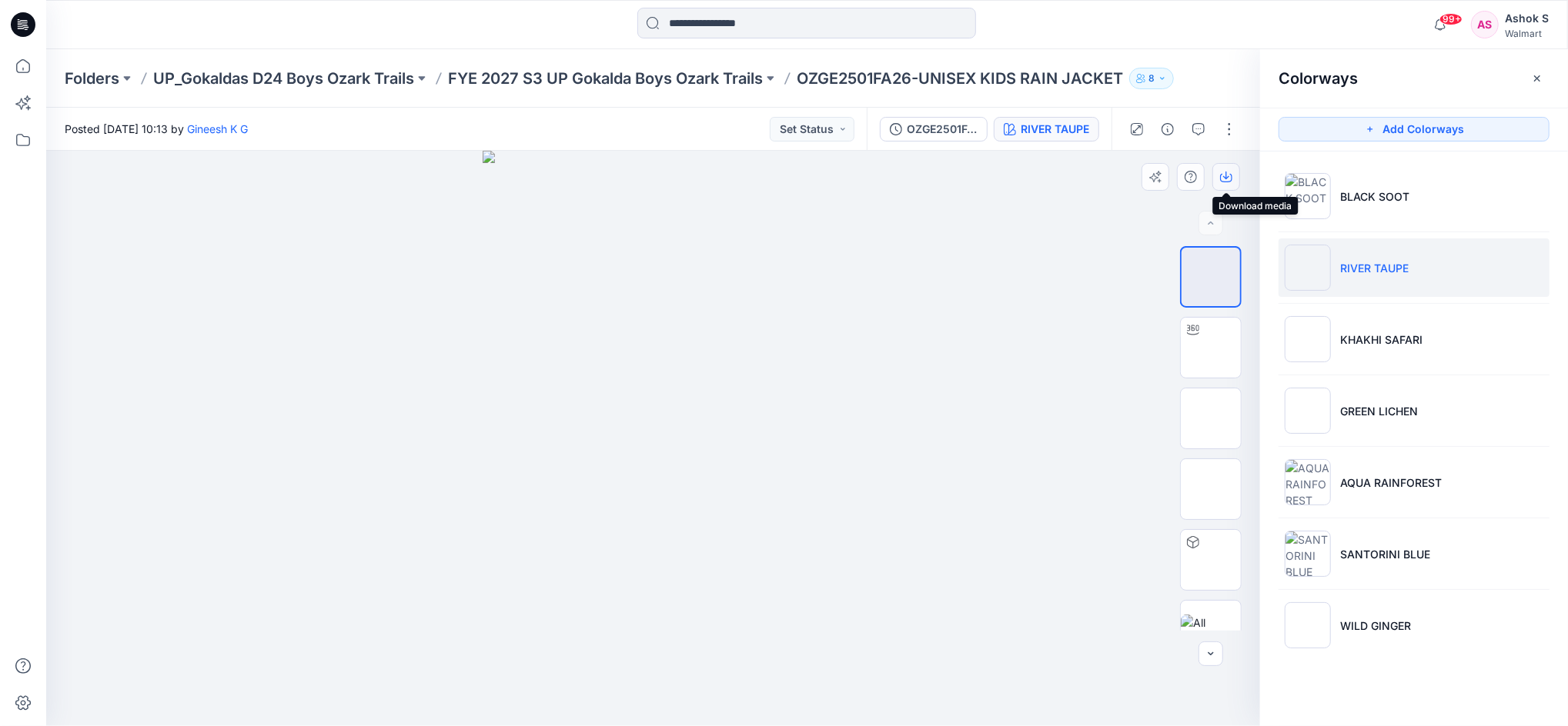
click at [1215, 179] on button "button" at bounding box center [1226, 177] width 28 height 28
click at [946, 439] on div at bounding box center [653, 438] width 1214 height 575
click at [1210, 489] on img at bounding box center [1210, 489] width 0 height 0
click at [1224, 177] on icon "button" at bounding box center [1226, 175] width 6 height 8
click at [942, 316] on div at bounding box center [653, 438] width 1214 height 575
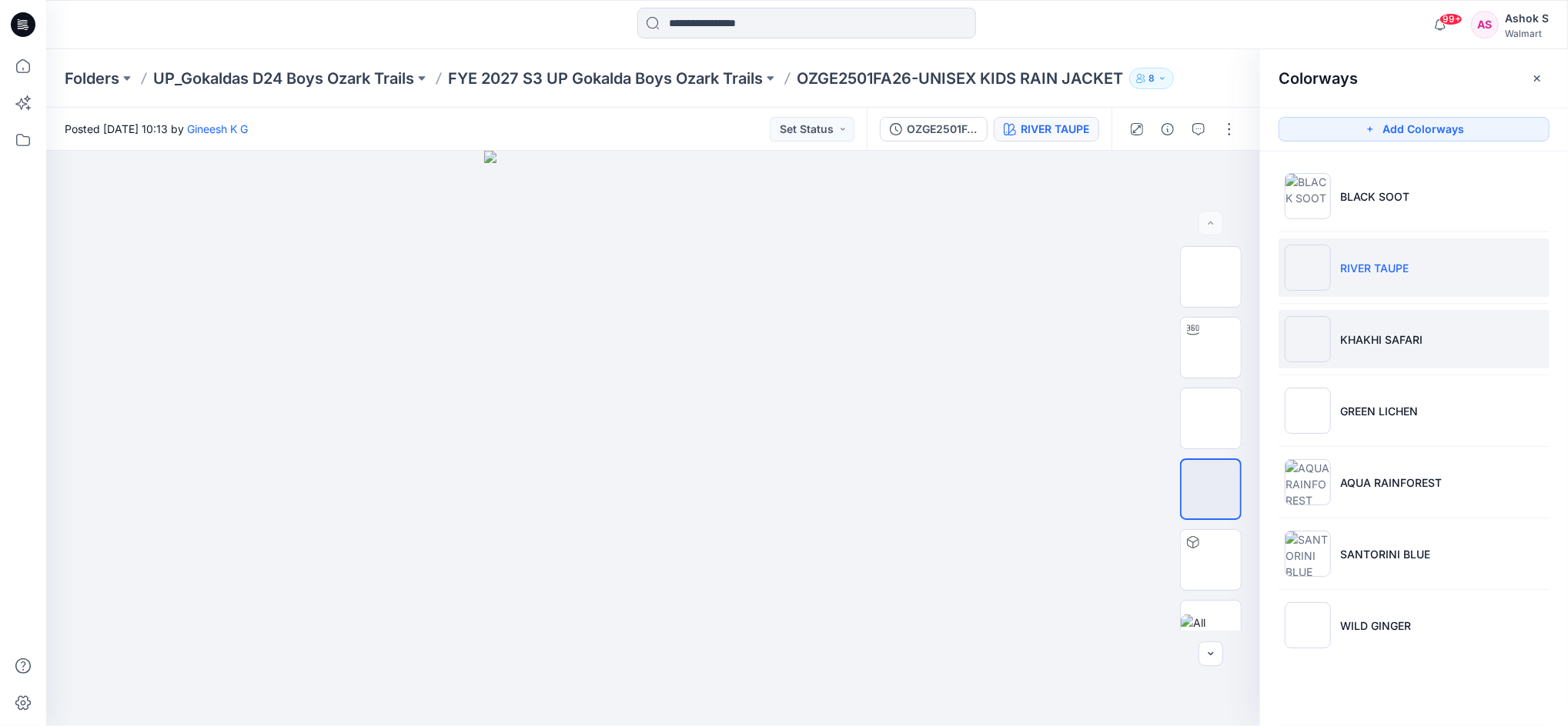
click at [1324, 332] on img at bounding box center [1307, 338] width 46 height 46
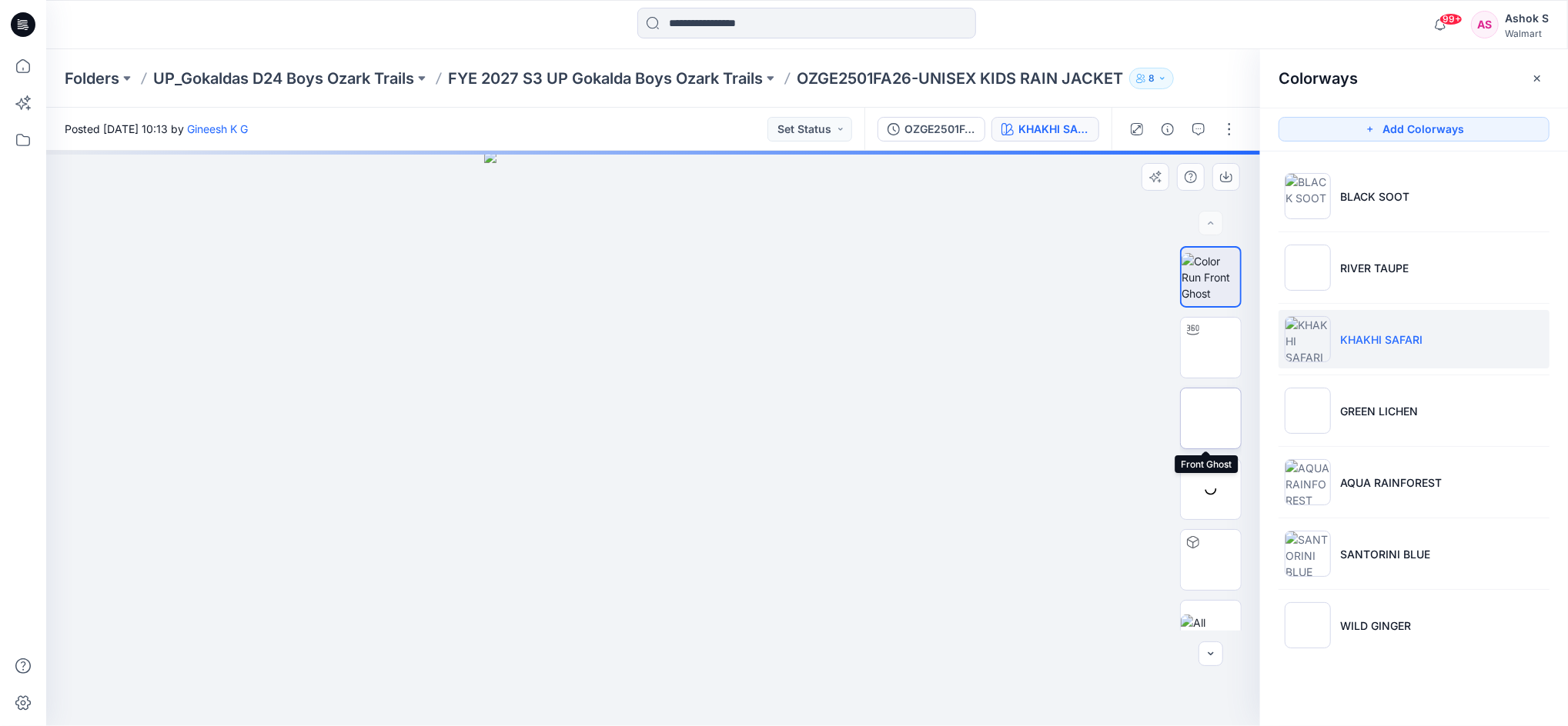
click at [1210, 419] on img at bounding box center [1210, 419] width 0 height 0
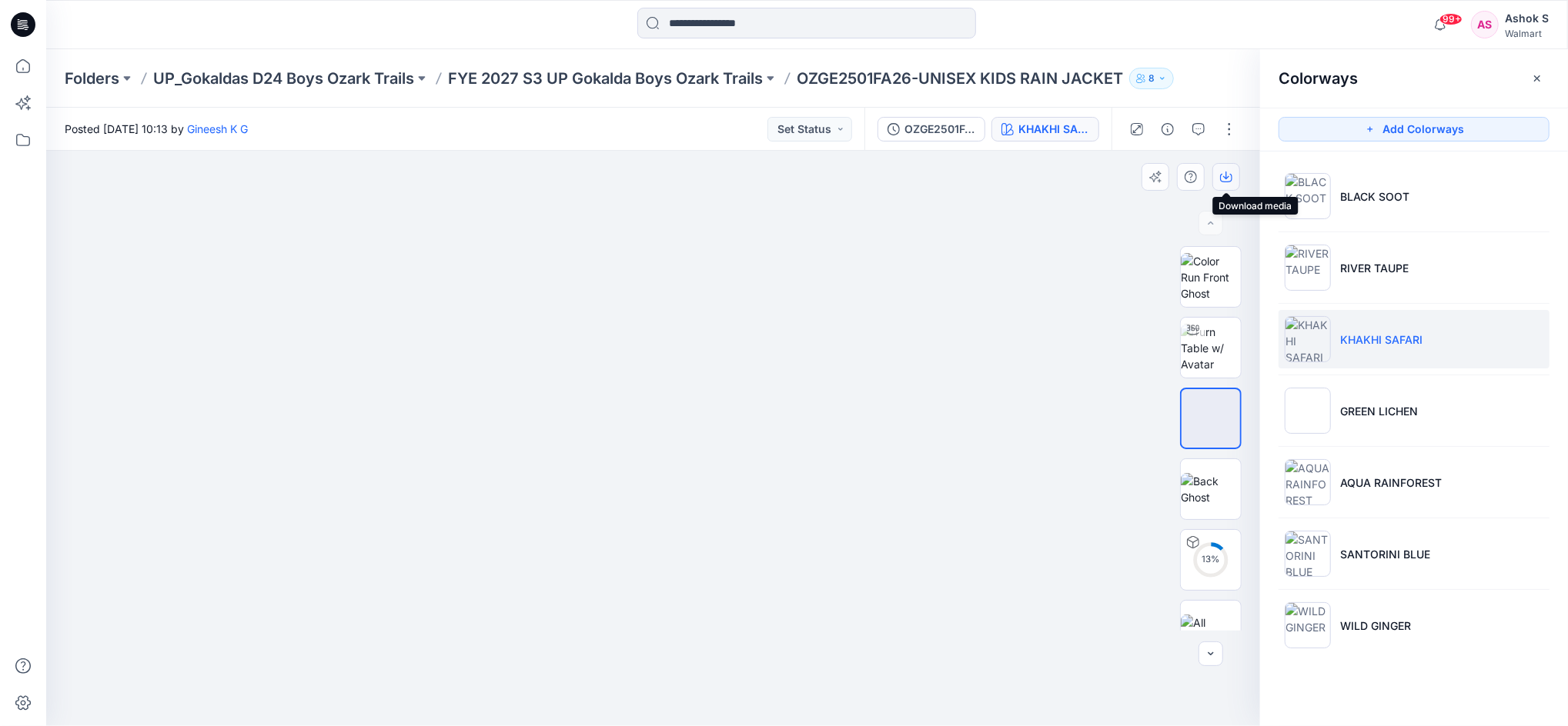
click at [1221, 177] on icon "button" at bounding box center [1226, 178] width 12 height 9
drag, startPoint x: 918, startPoint y: 474, endPoint x: 932, endPoint y: 468, distance: 15.2
click at [918, 474] on div at bounding box center [653, 438] width 1214 height 575
click at [1196, 496] on img at bounding box center [1210, 489] width 60 height 32
click at [1229, 181] on icon "button" at bounding box center [1226, 178] width 12 height 9
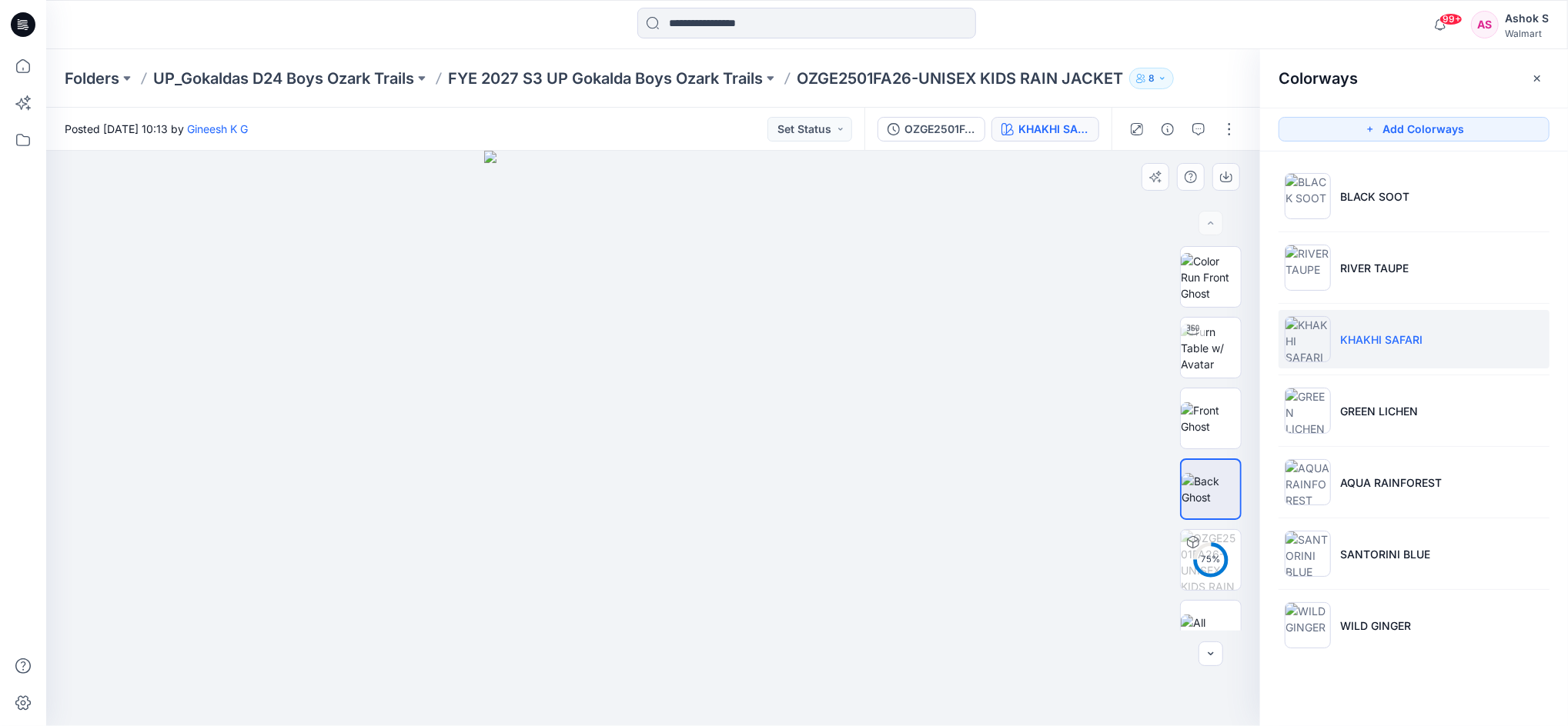
click at [978, 280] on div at bounding box center [653, 438] width 1214 height 575
click at [1308, 424] on img at bounding box center [1307, 410] width 46 height 46
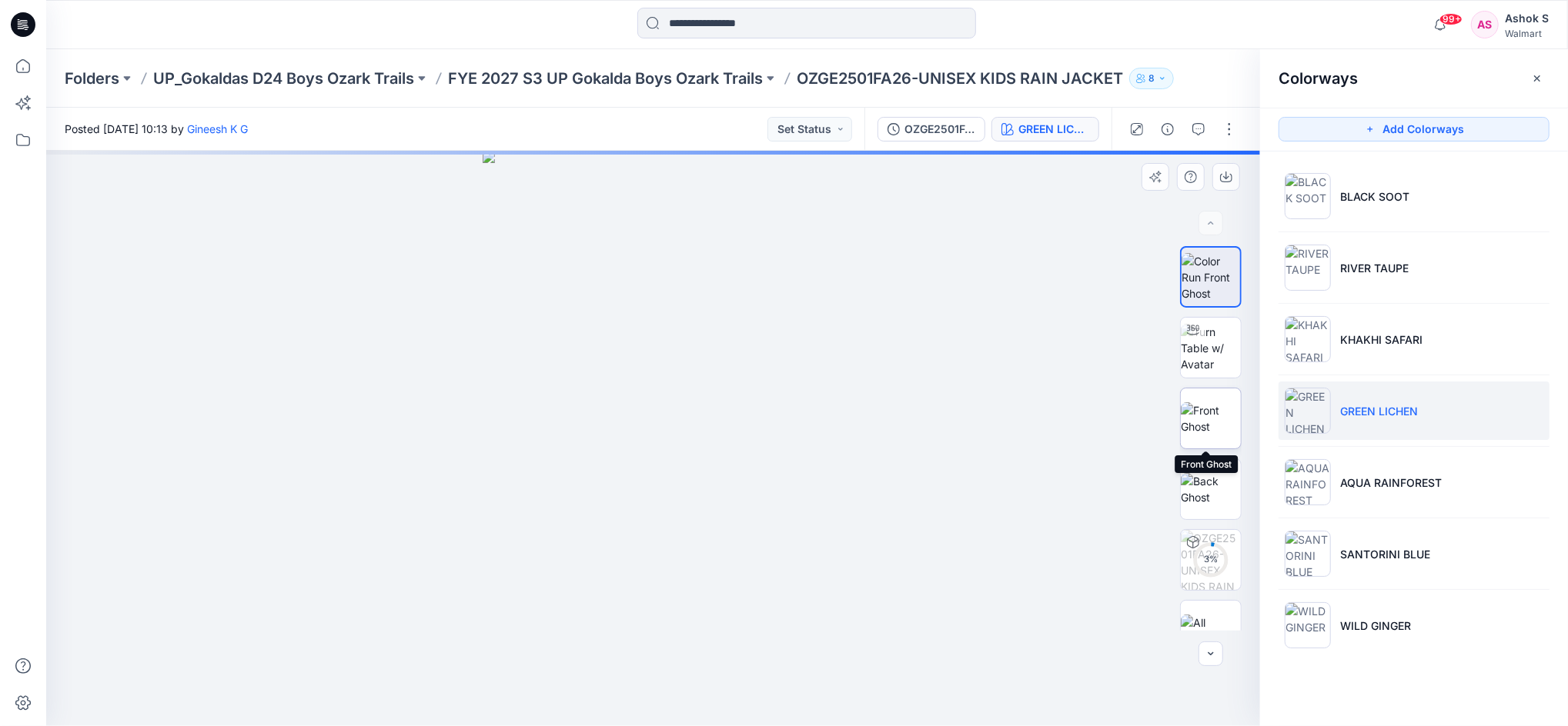
click at [1192, 421] on img at bounding box center [1210, 418] width 60 height 32
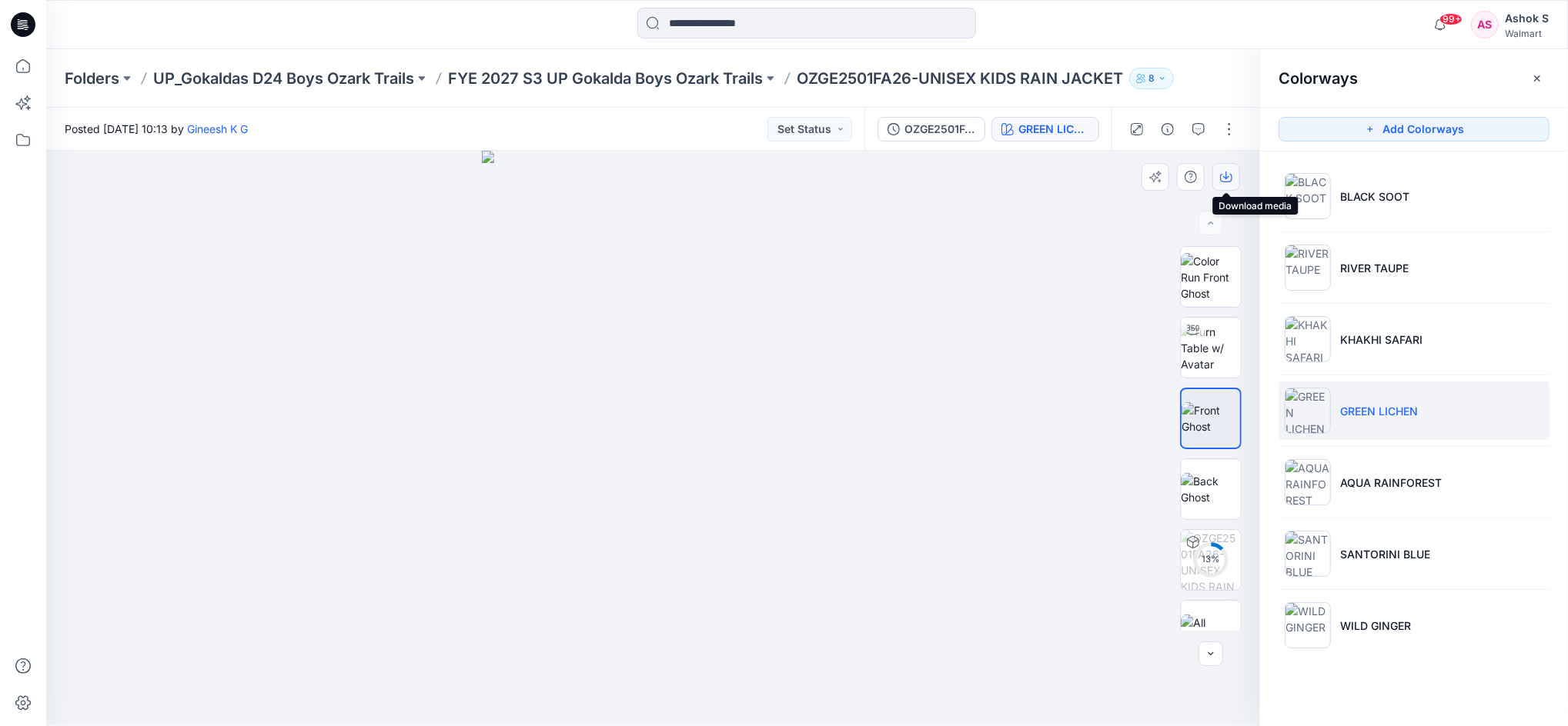
click at [1229, 174] on icon "button" at bounding box center [1226, 177] width 12 height 12
click at [1035, 485] on div at bounding box center [653, 438] width 1214 height 575
click at [1213, 485] on img at bounding box center [1210, 489] width 60 height 32
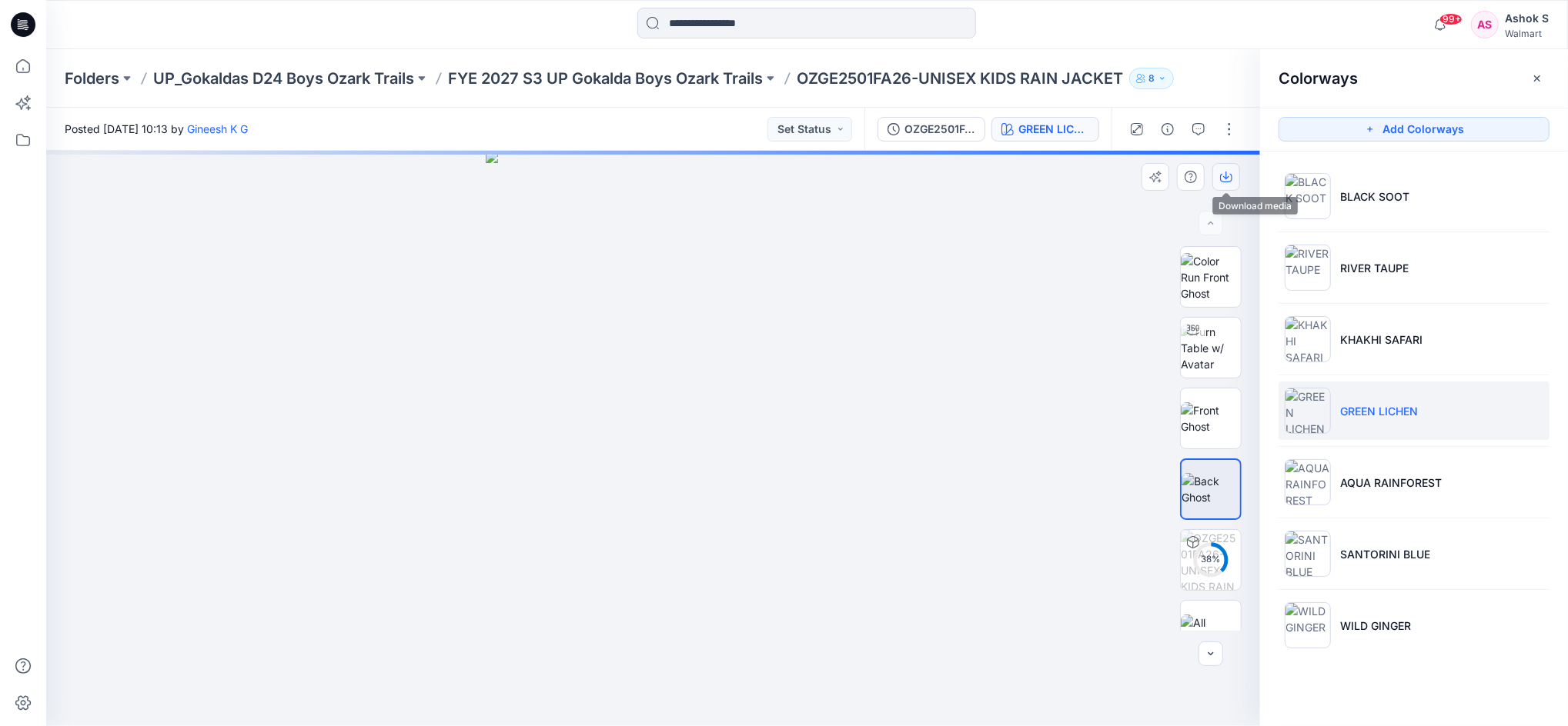
click at [1221, 181] on icon "button" at bounding box center [1226, 177] width 12 height 12
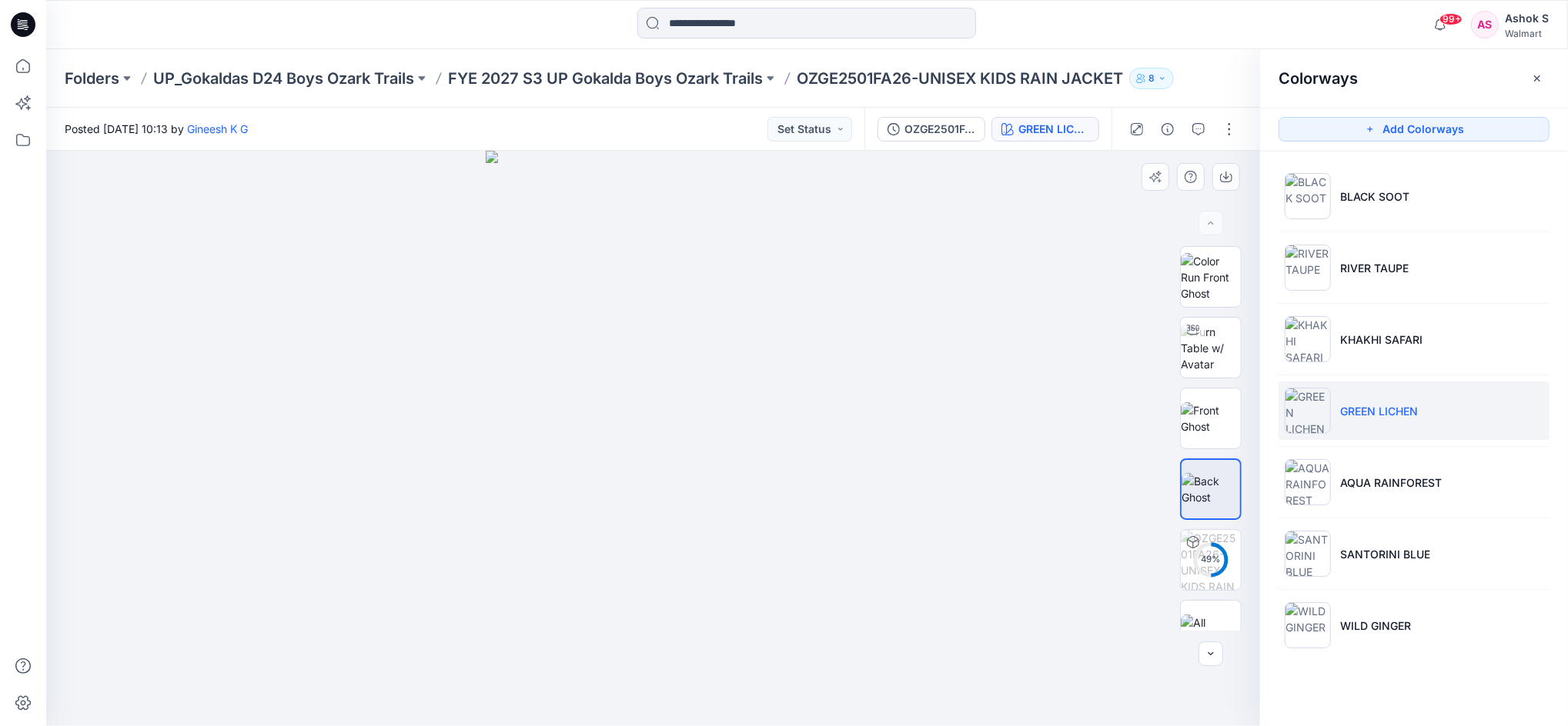
click at [981, 392] on div at bounding box center [653, 438] width 1214 height 575
click at [1397, 489] on p "AQUA RAINFOREST" at bounding box center [1391, 482] width 101 height 16
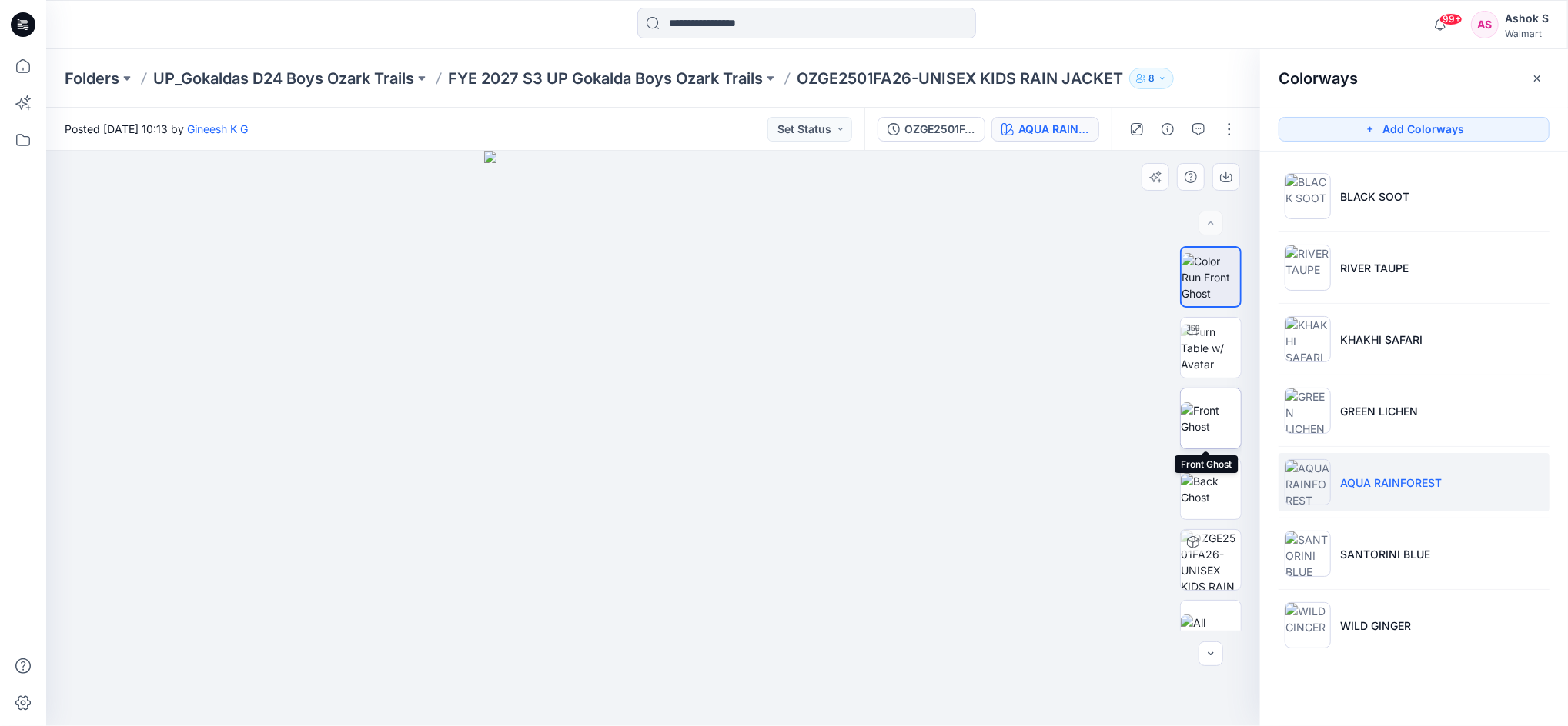
click at [1197, 434] on img at bounding box center [1210, 418] width 60 height 32
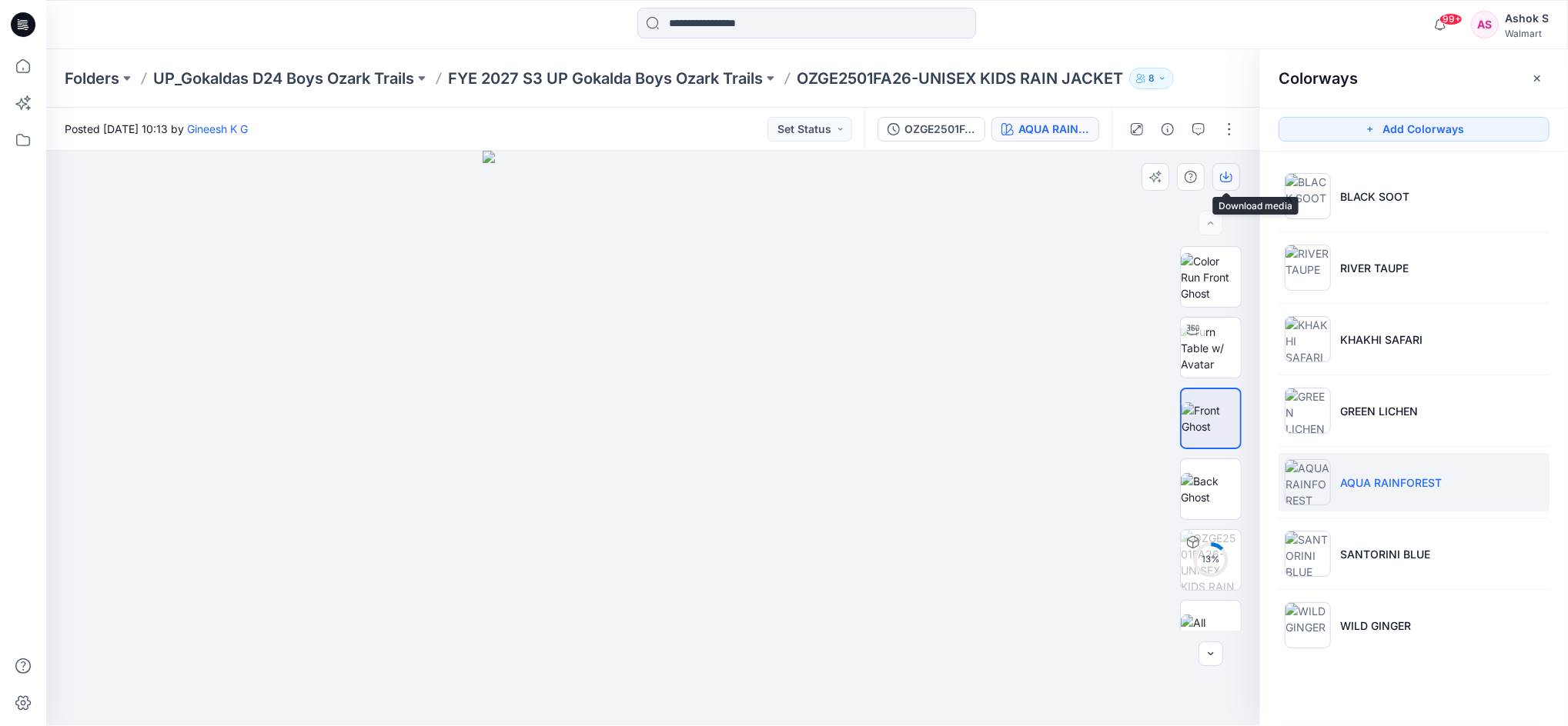
click at [1229, 181] on icon "button" at bounding box center [1226, 178] width 12 height 9
click at [1172, 477] on div "29 %" at bounding box center [1210, 438] width 99 height 384
click at [1187, 490] on img at bounding box center [1210, 489] width 60 height 32
drag, startPoint x: 1003, startPoint y: 229, endPoint x: 1013, endPoint y: 230, distance: 10.0
click at [1003, 230] on div at bounding box center [653, 438] width 1214 height 575
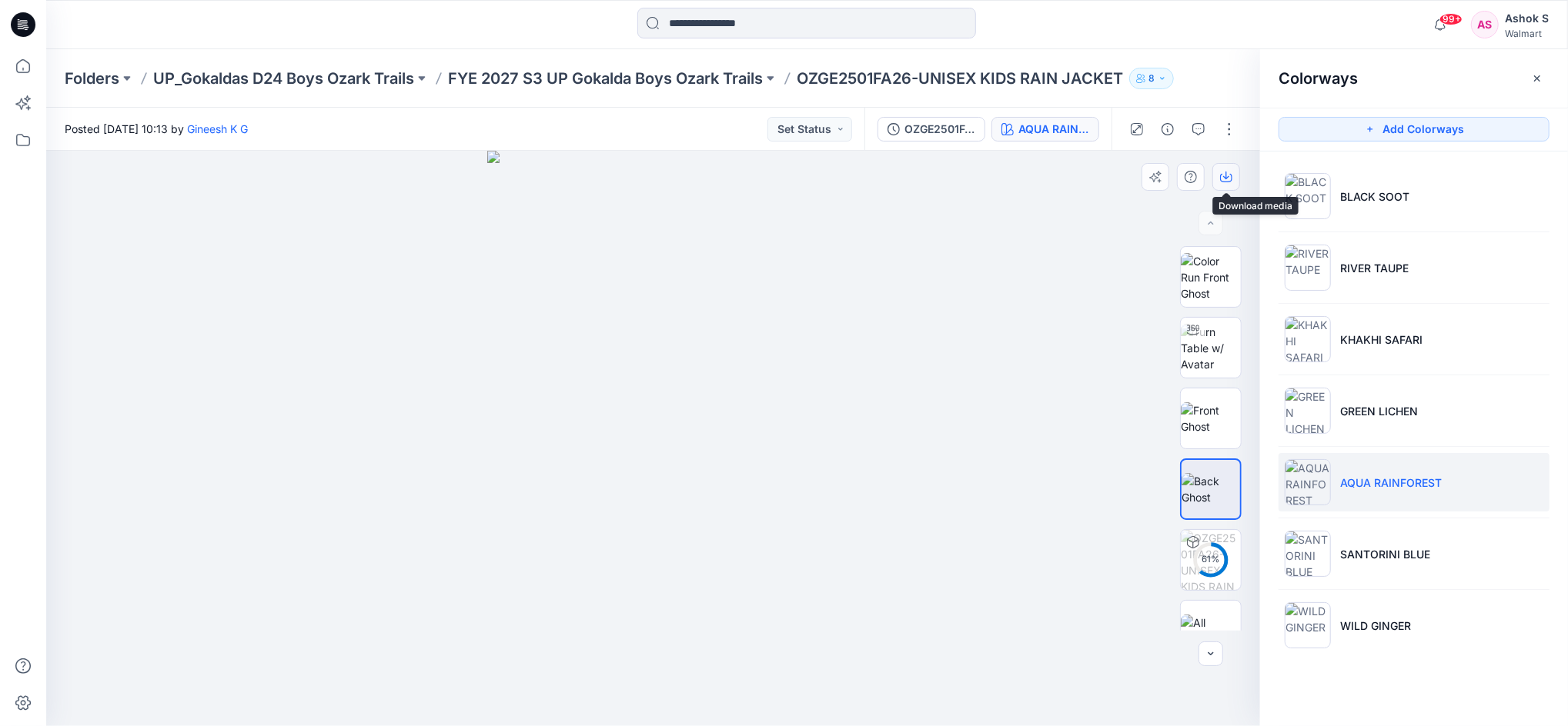
click at [1229, 182] on icon "button" at bounding box center [1226, 177] width 12 height 12
drag, startPoint x: 1029, startPoint y: 514, endPoint x: 1054, endPoint y: 504, distance: 26.9
click at [1029, 514] on div at bounding box center [653, 438] width 1214 height 575
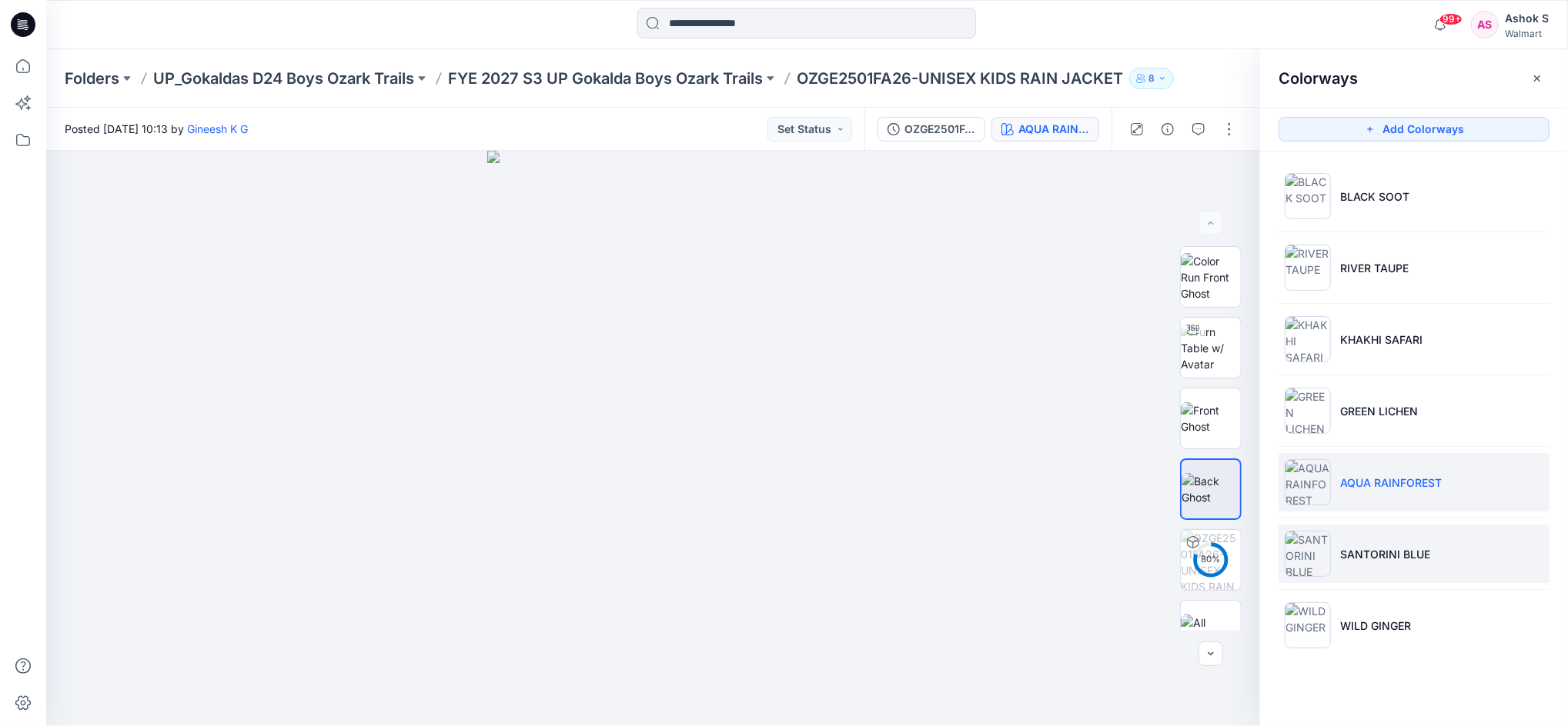
click at [1328, 555] on img at bounding box center [1307, 553] width 46 height 46
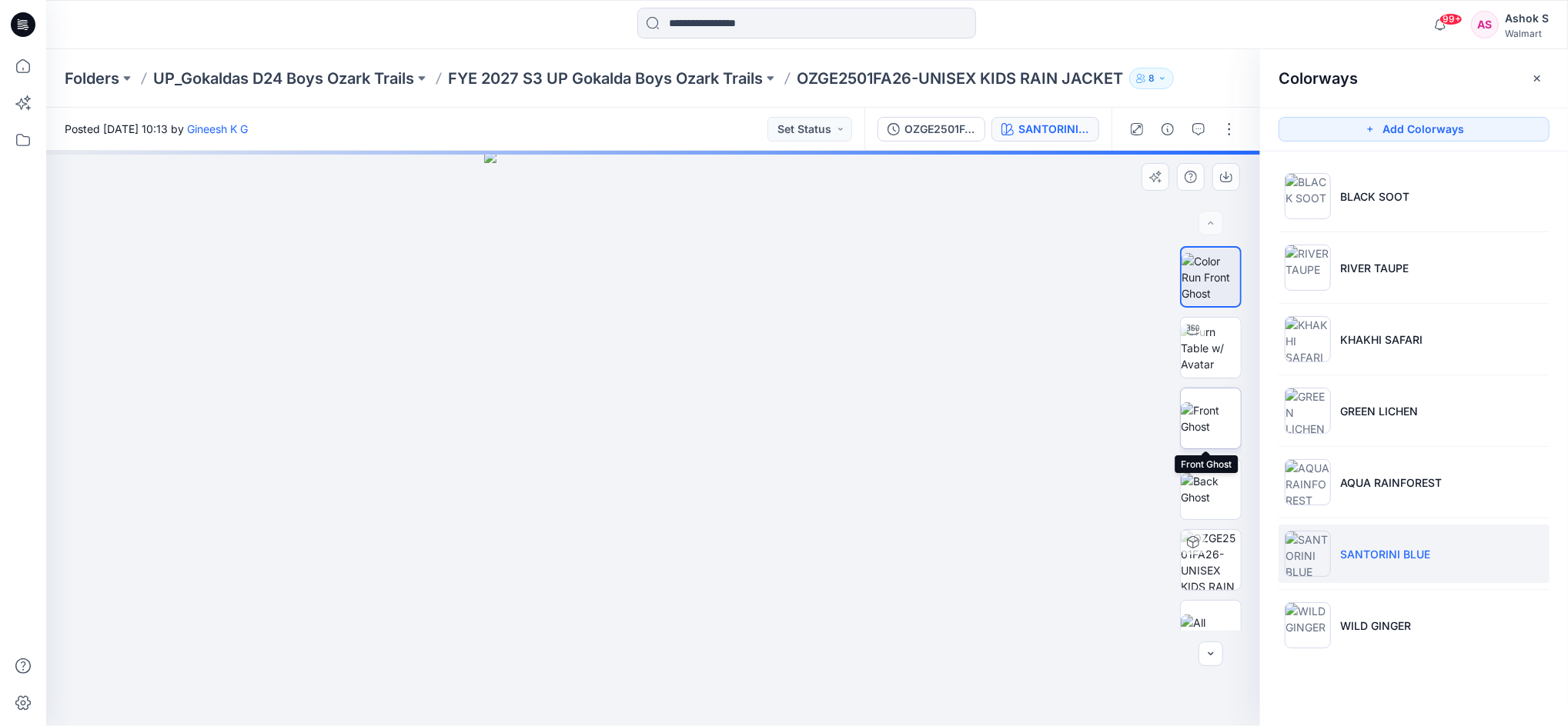
click at [1197, 433] on img at bounding box center [1210, 418] width 60 height 32
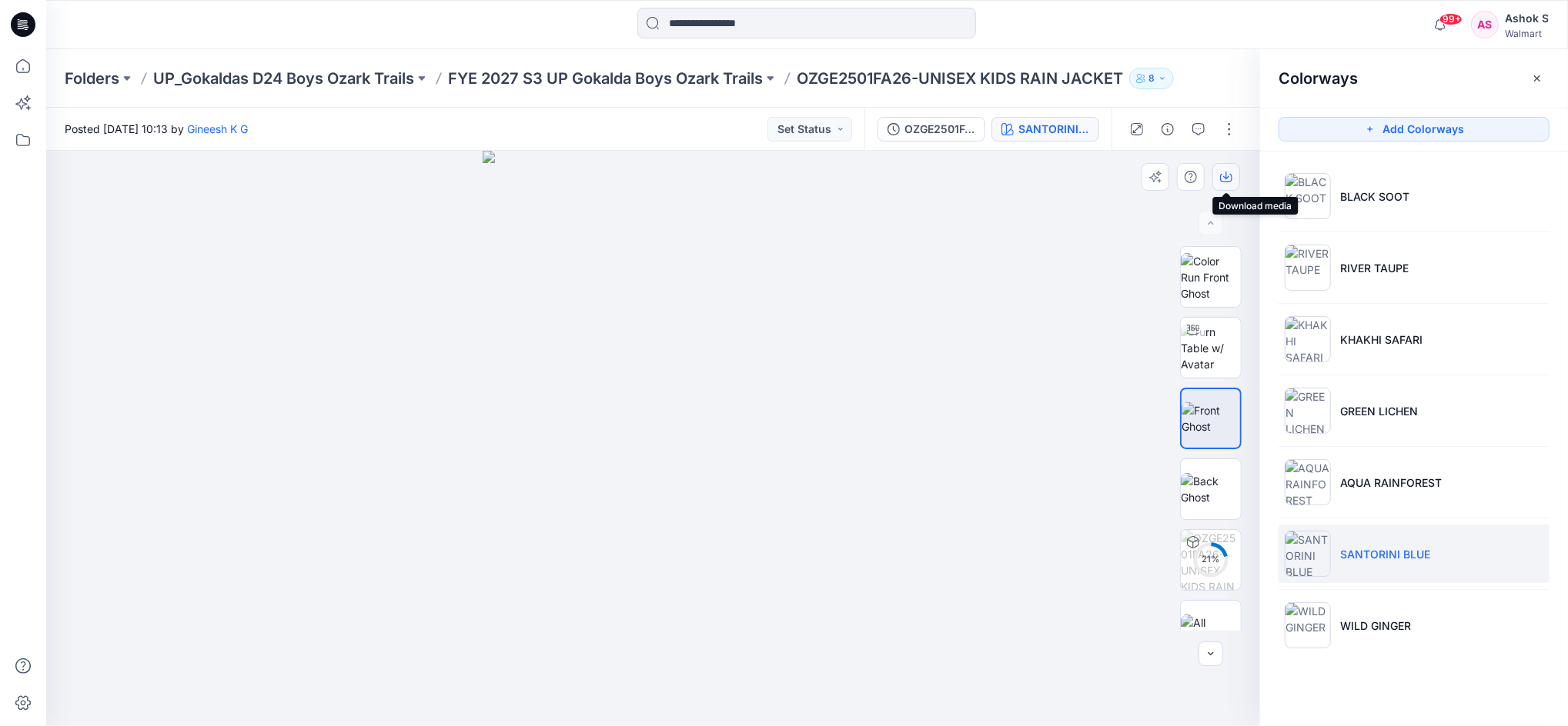
click at [1223, 166] on button "button" at bounding box center [1226, 177] width 28 height 28
drag, startPoint x: 1020, startPoint y: 522, endPoint x: 1029, endPoint y: 518, distance: 9.8
click at [1020, 522] on div at bounding box center [653, 438] width 1214 height 575
click at [1202, 505] on img at bounding box center [1210, 489] width 60 height 32
click at [1224, 178] on icon "button" at bounding box center [1226, 177] width 12 height 12
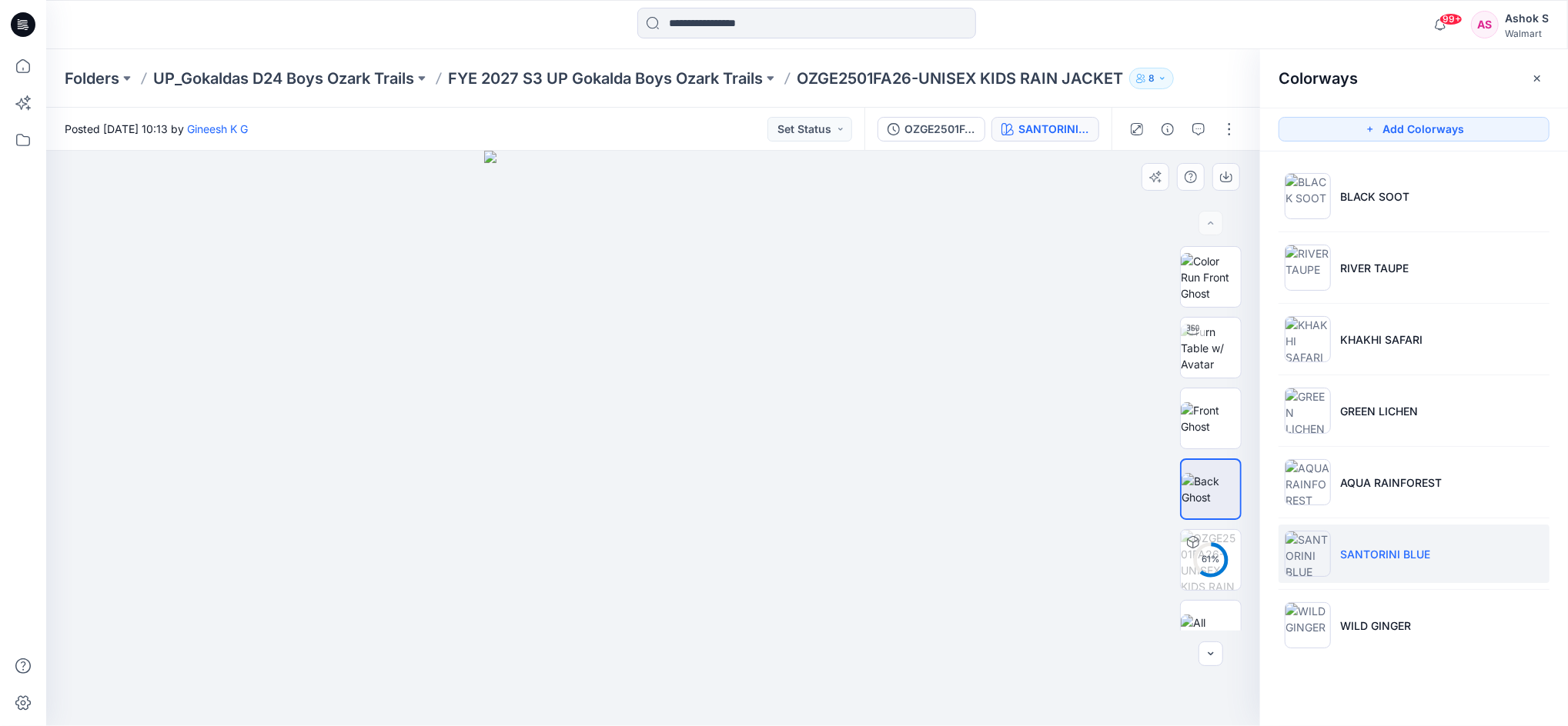
click at [1061, 375] on div at bounding box center [653, 438] width 1214 height 575
click at [1224, 170] on icon "button" at bounding box center [1226, 177] width 12 height 12
click at [994, 259] on div at bounding box center [653, 438] width 1214 height 575
click at [1310, 626] on img at bounding box center [1307, 625] width 46 height 46
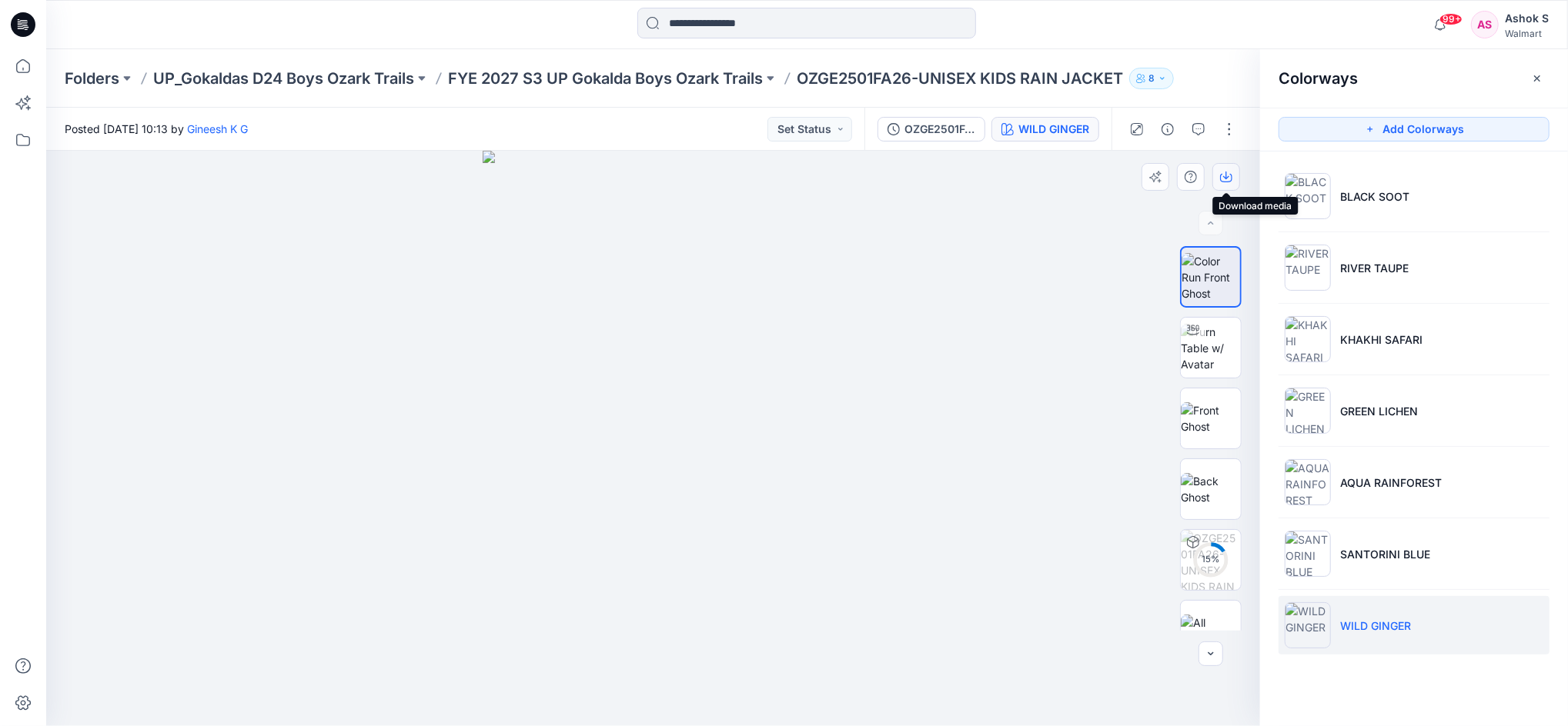
click at [1219, 186] on button "button" at bounding box center [1226, 177] width 28 height 28
click at [987, 449] on div at bounding box center [653, 438] width 1214 height 575
click at [1202, 486] on img at bounding box center [1210, 489] width 60 height 32
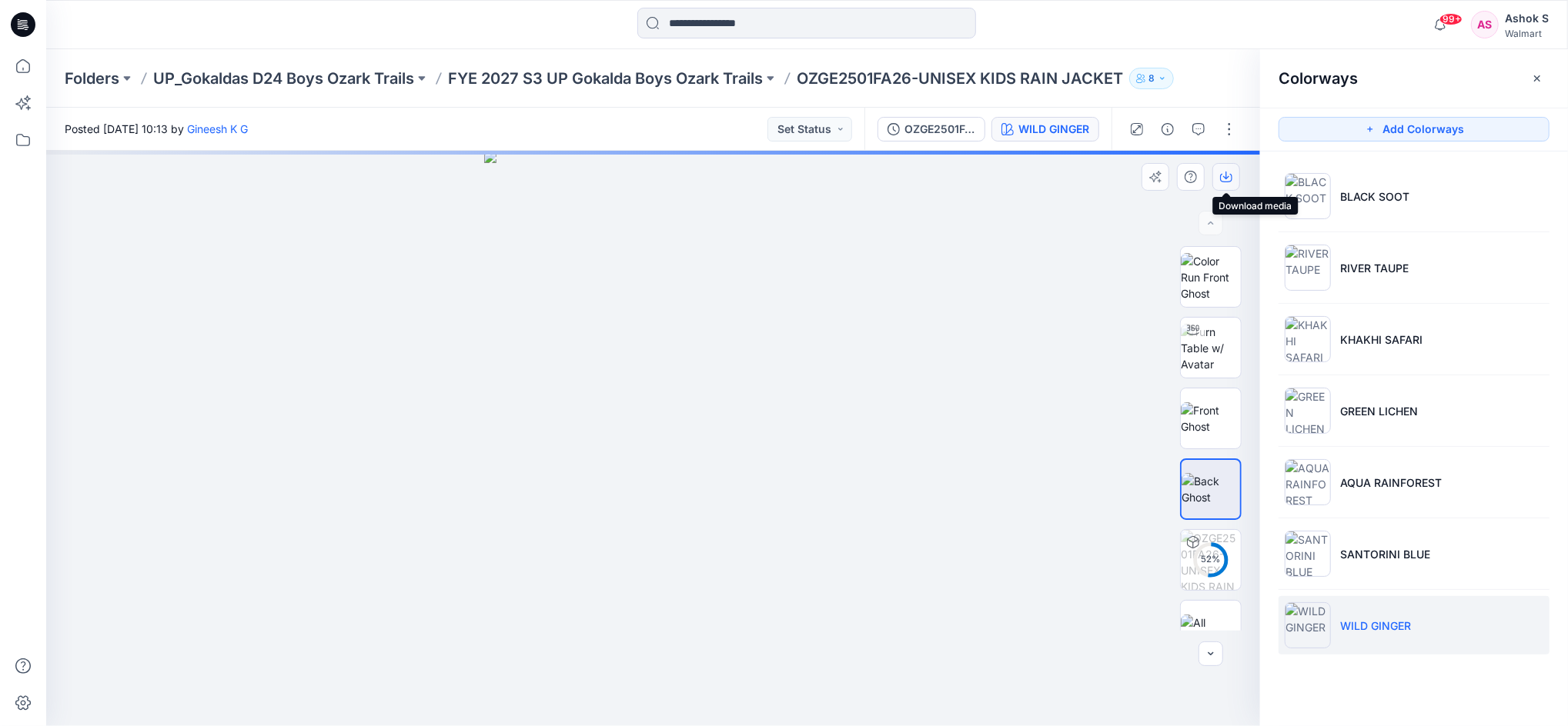
click at [1221, 173] on icon "button" at bounding box center [1226, 177] width 12 height 12
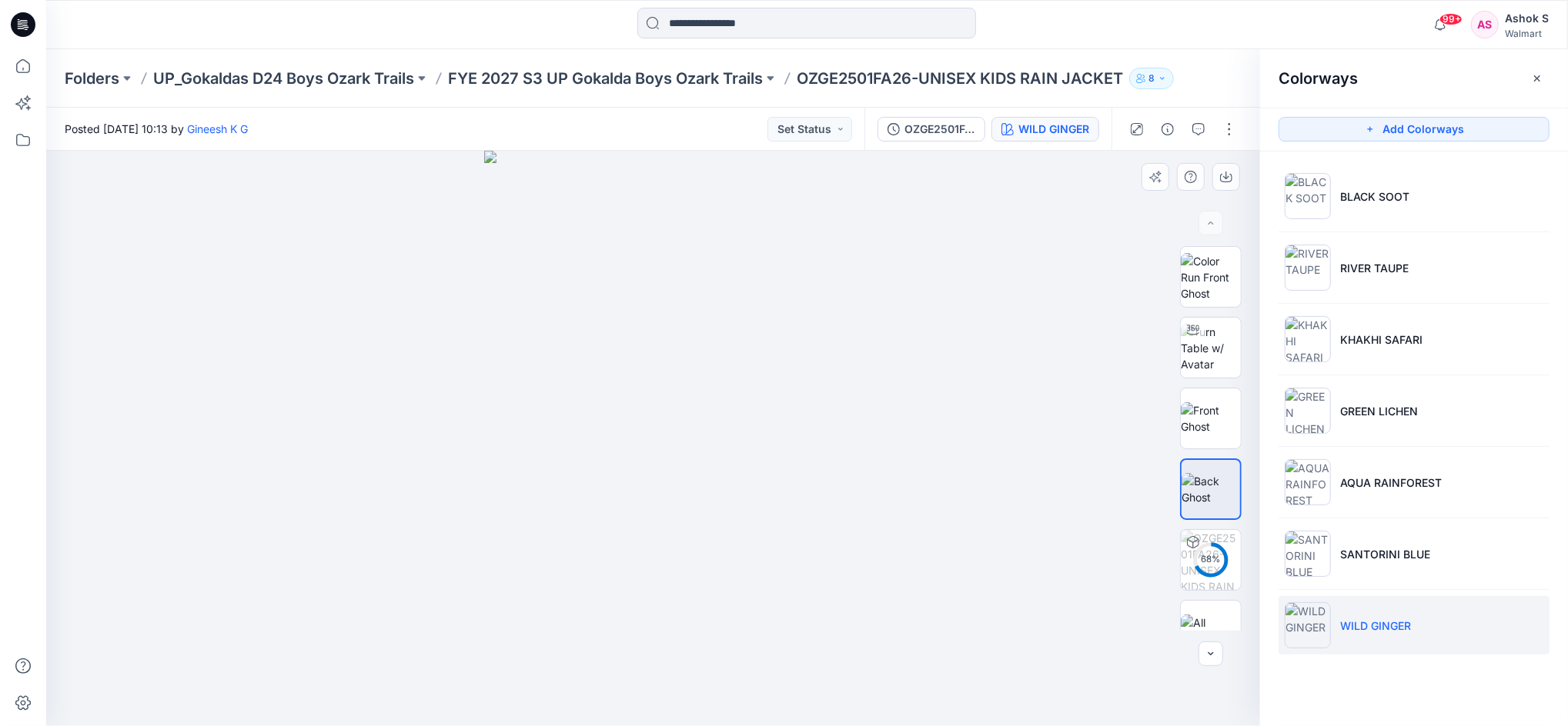
click at [963, 536] on div at bounding box center [653, 438] width 1214 height 575
click at [1215, 607] on div at bounding box center [1210, 630] width 61 height 61
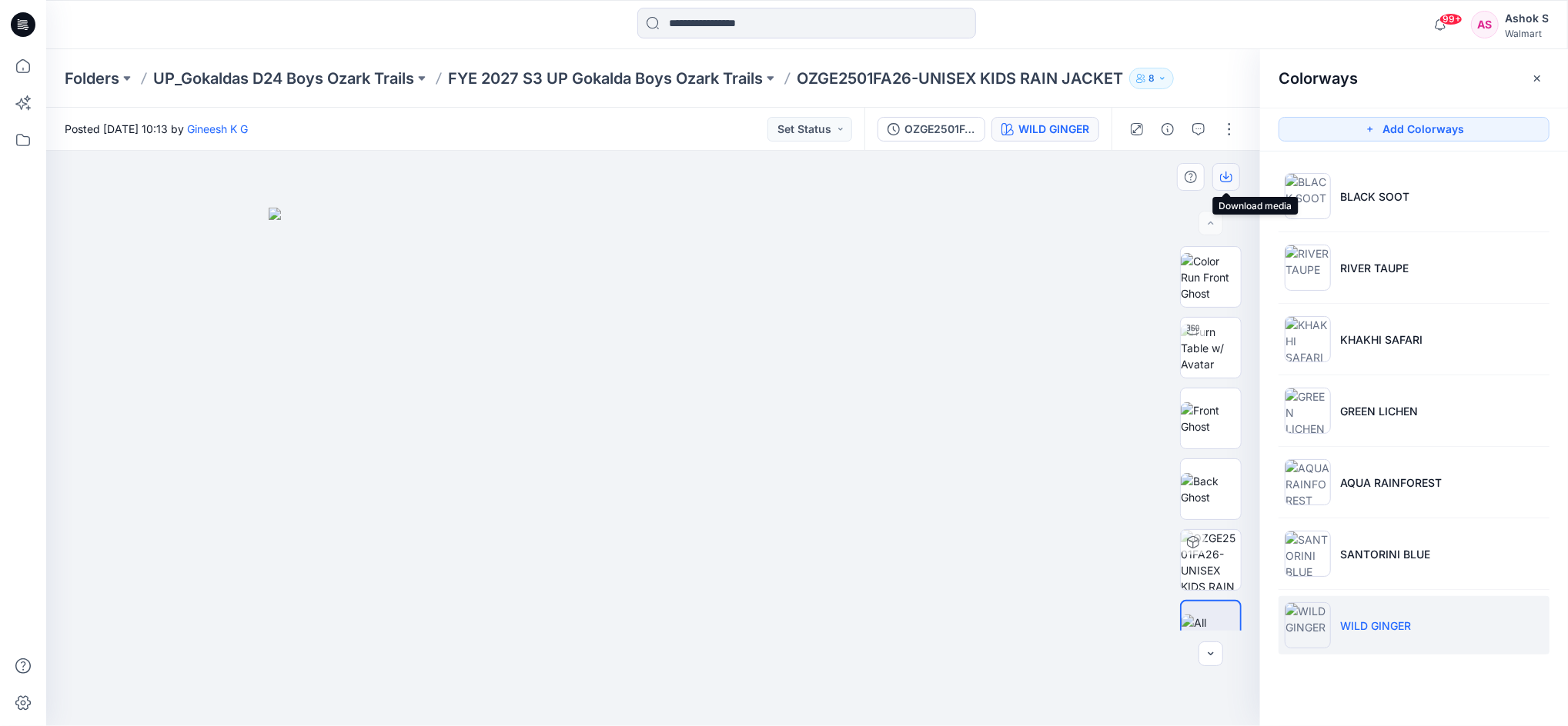
click at [1228, 185] on button "button" at bounding box center [1226, 177] width 28 height 28
